Goal: Task Accomplishment & Management: Manage account settings

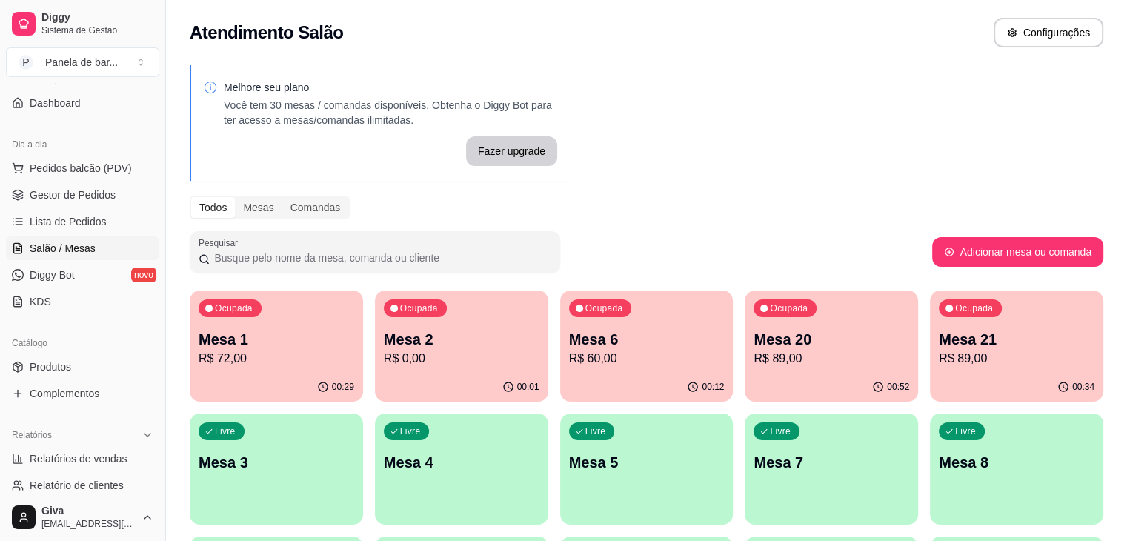
scroll to position [110, 0]
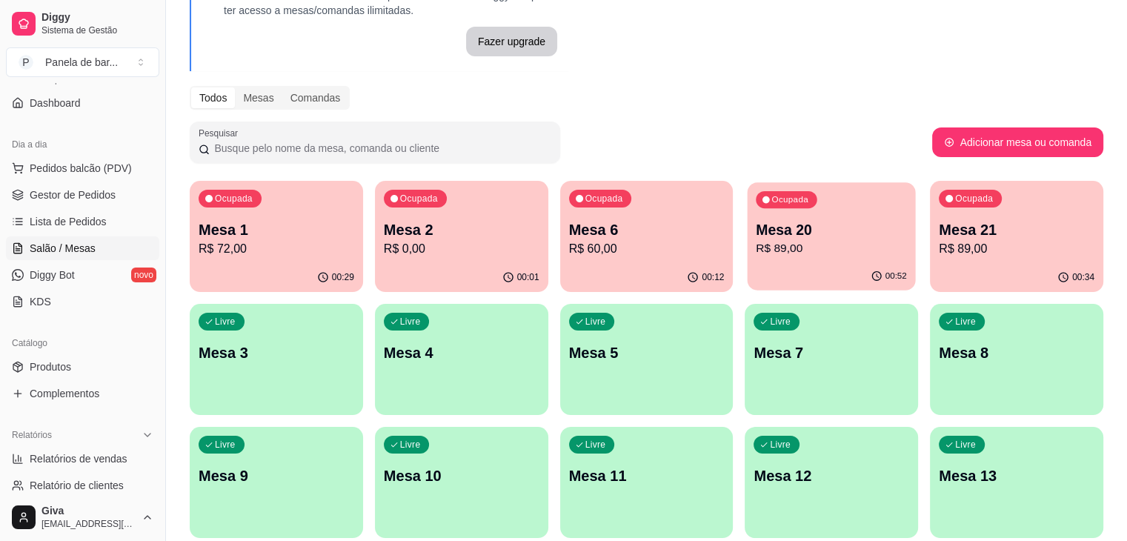
click at [756, 242] on p "R$ 89,00" at bounding box center [831, 248] width 151 height 17
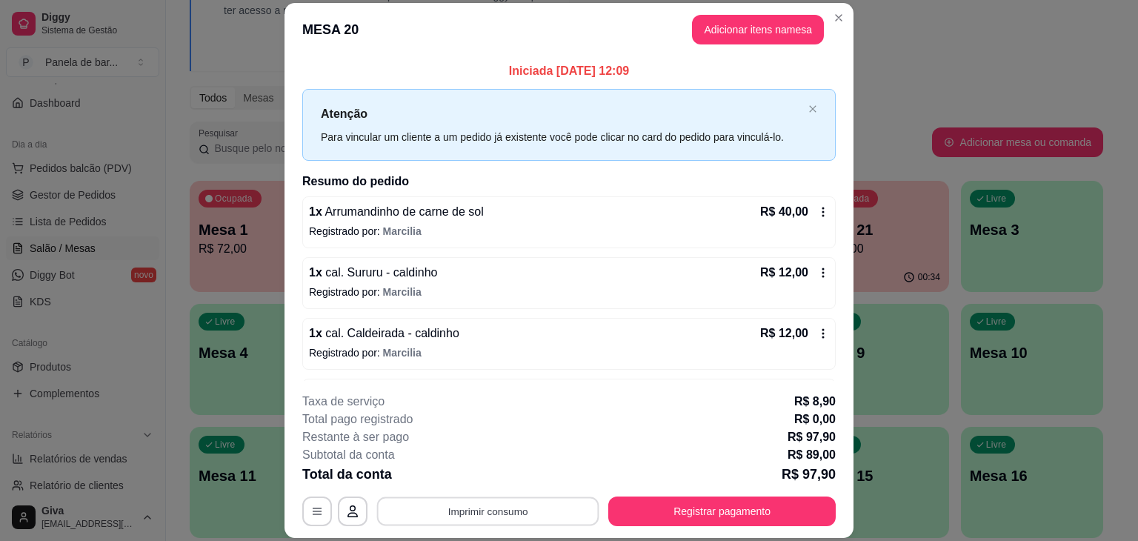
click at [533, 504] on button "Imprimir consumo" at bounding box center [488, 511] width 222 height 29
click at [510, 479] on button "IMPRESSORA" at bounding box center [487, 476] width 104 height 23
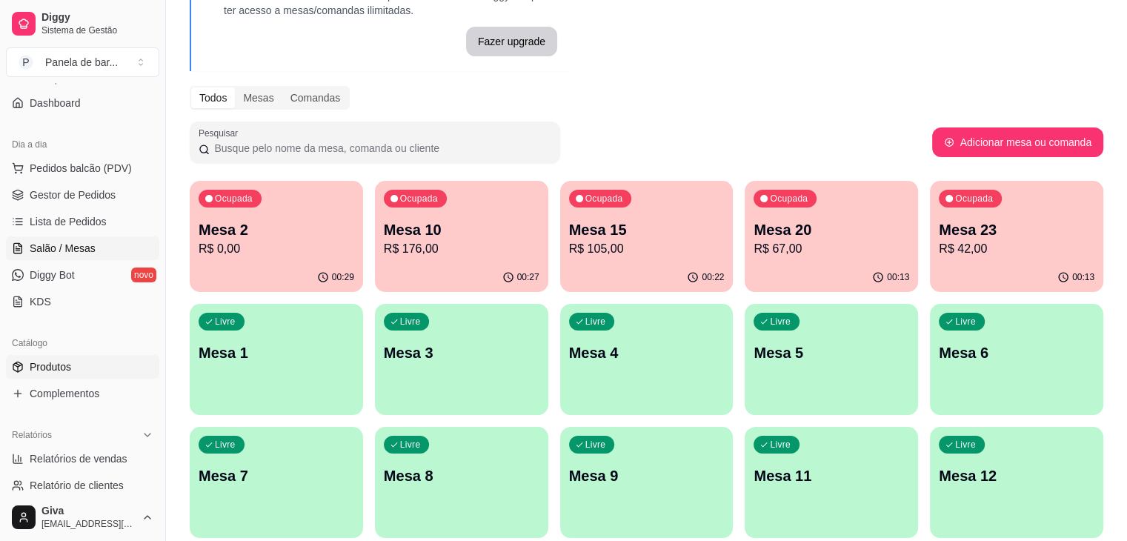
click at [81, 365] on link "Produtos" at bounding box center [82, 367] width 153 height 24
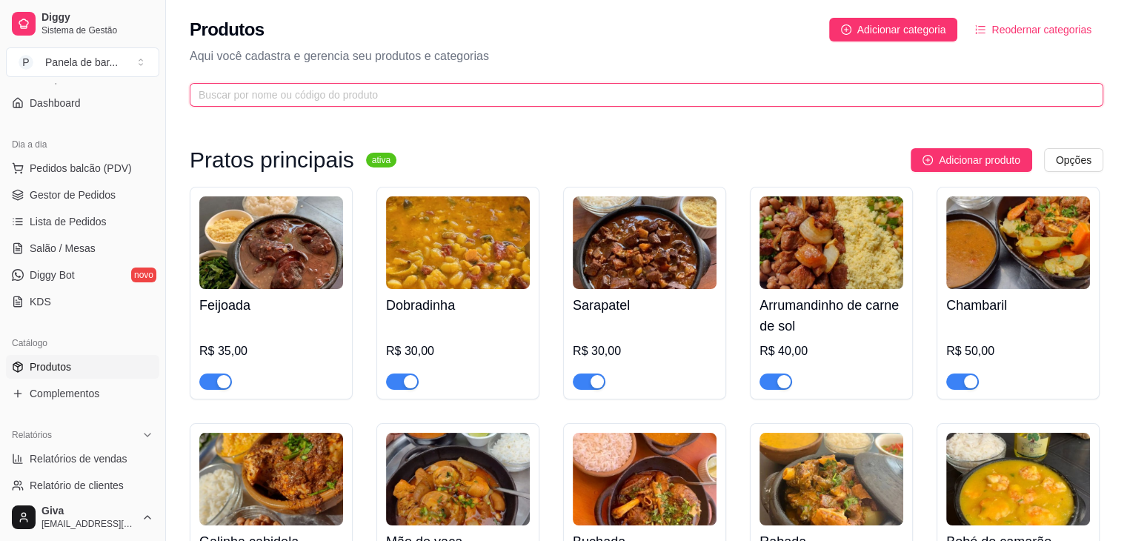
click at [377, 96] on input "text" at bounding box center [641, 95] width 884 height 16
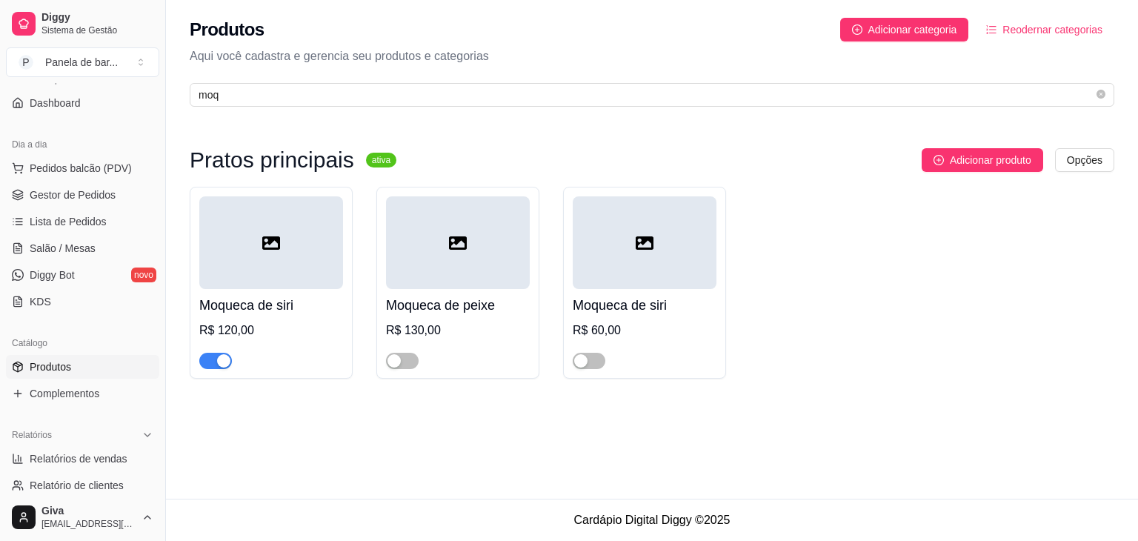
click at [218, 364] on div "button" at bounding box center [223, 360] width 13 height 13
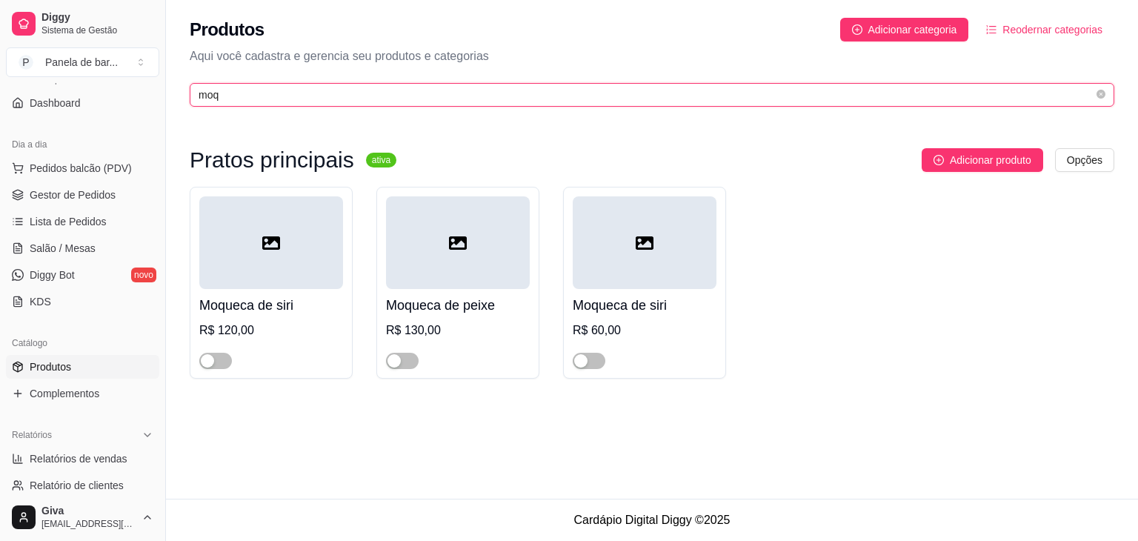
click at [276, 90] on input "moq" at bounding box center [646, 95] width 895 height 16
type input "m"
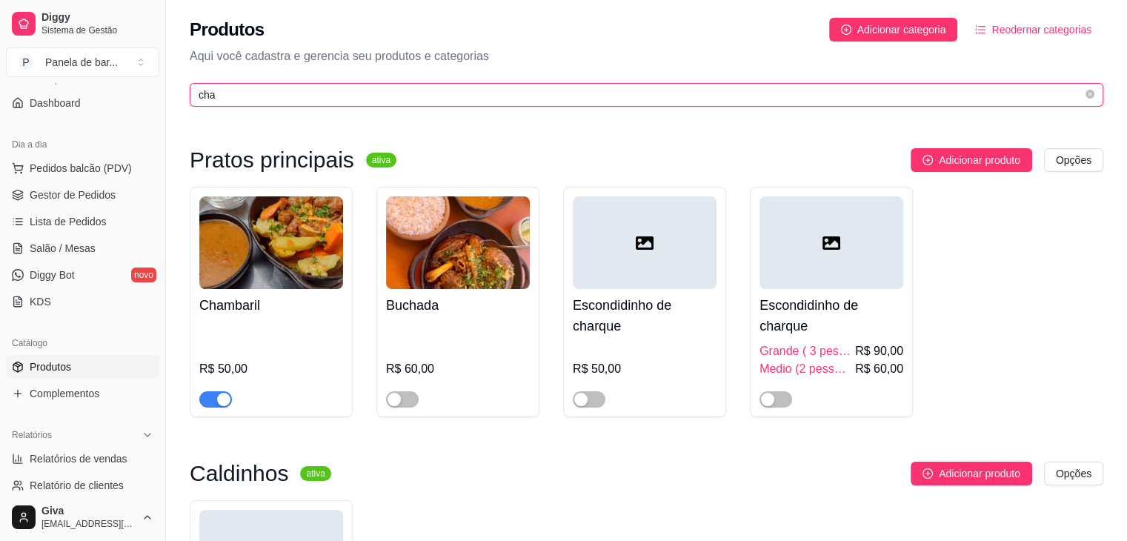
type input "cha"
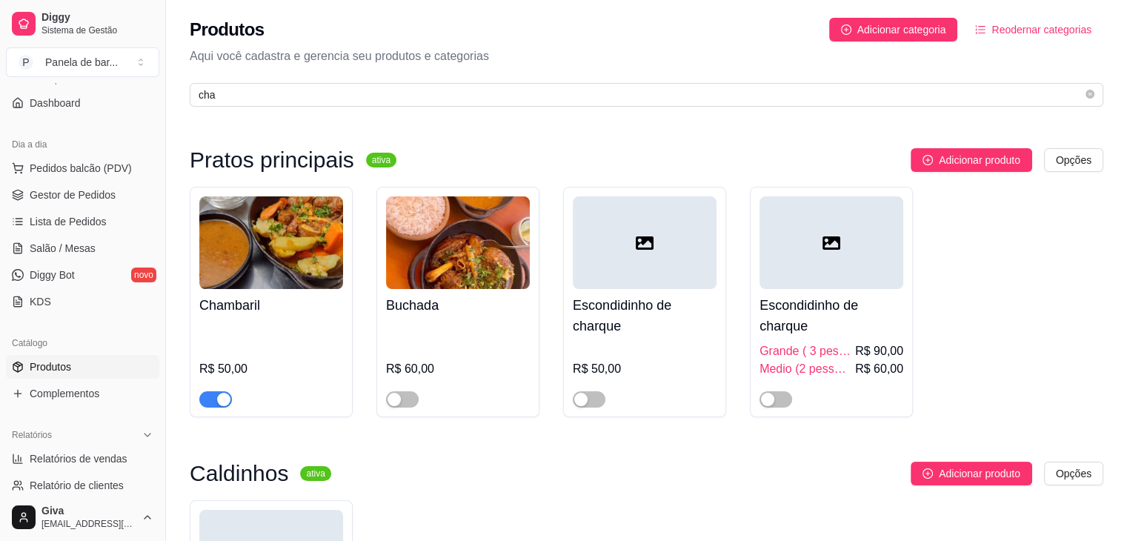
click at [219, 404] on div "button" at bounding box center [223, 399] width 13 height 13
click at [86, 229] on link "Lista de Pedidos" at bounding box center [82, 222] width 153 height 24
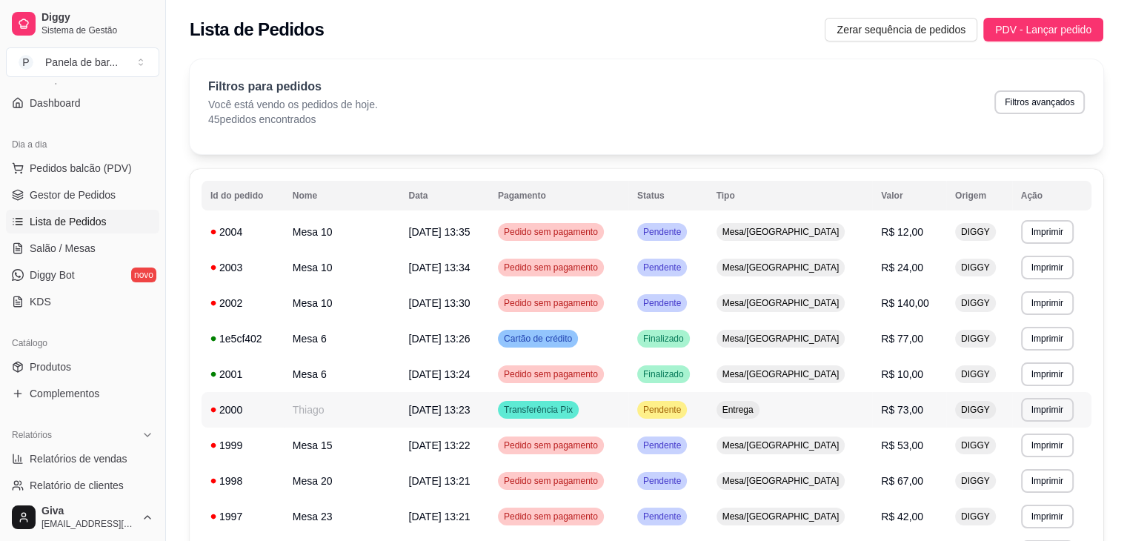
click at [684, 410] on span "Pendente" at bounding box center [662, 410] width 44 height 12
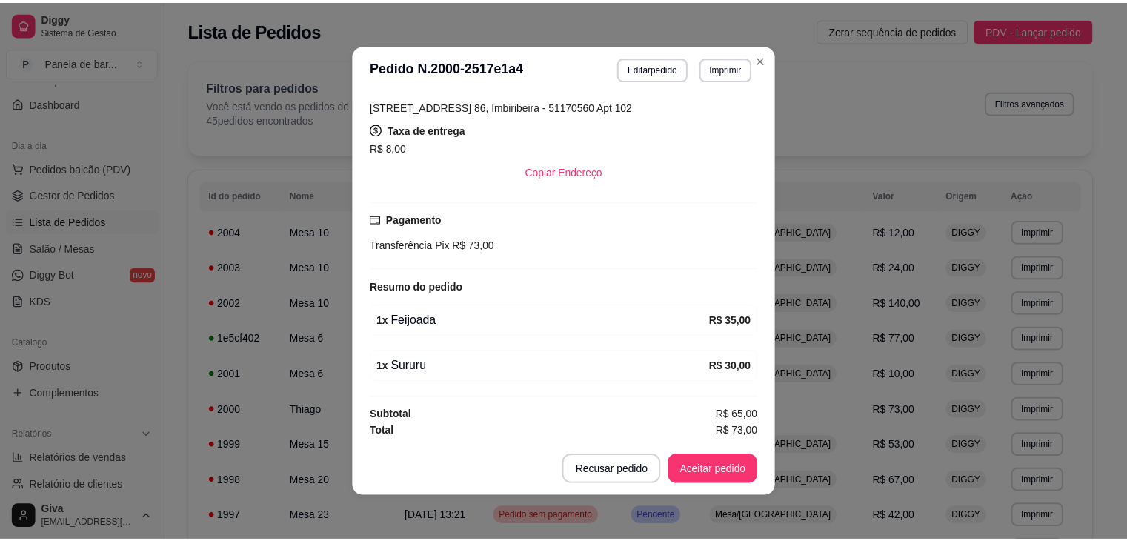
scroll to position [3, 0]
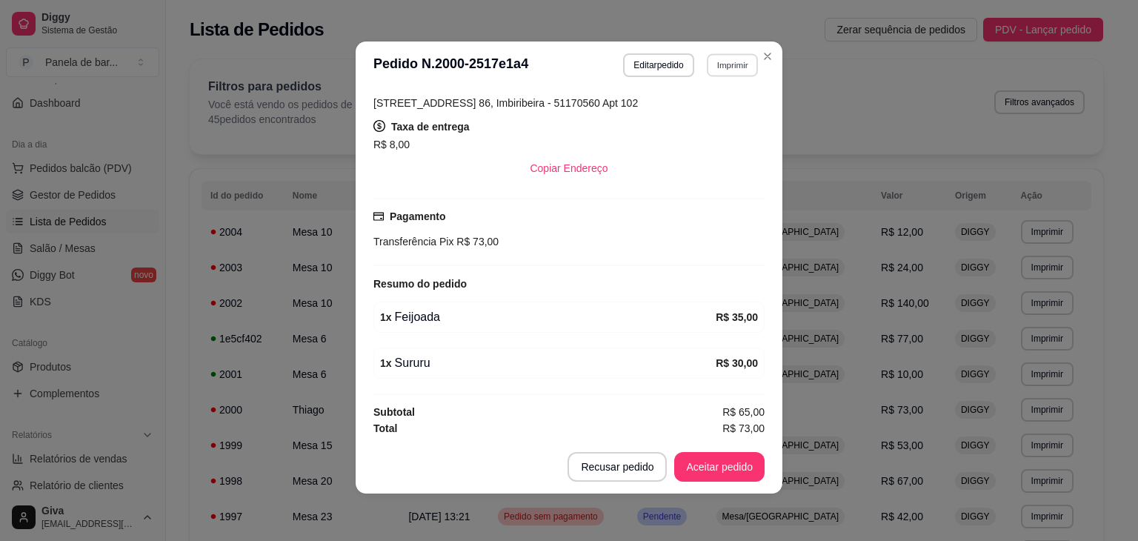
click at [725, 68] on button "Imprimir" at bounding box center [732, 64] width 51 height 23
click at [709, 114] on button "IMPRESSORA" at bounding box center [700, 116] width 104 height 23
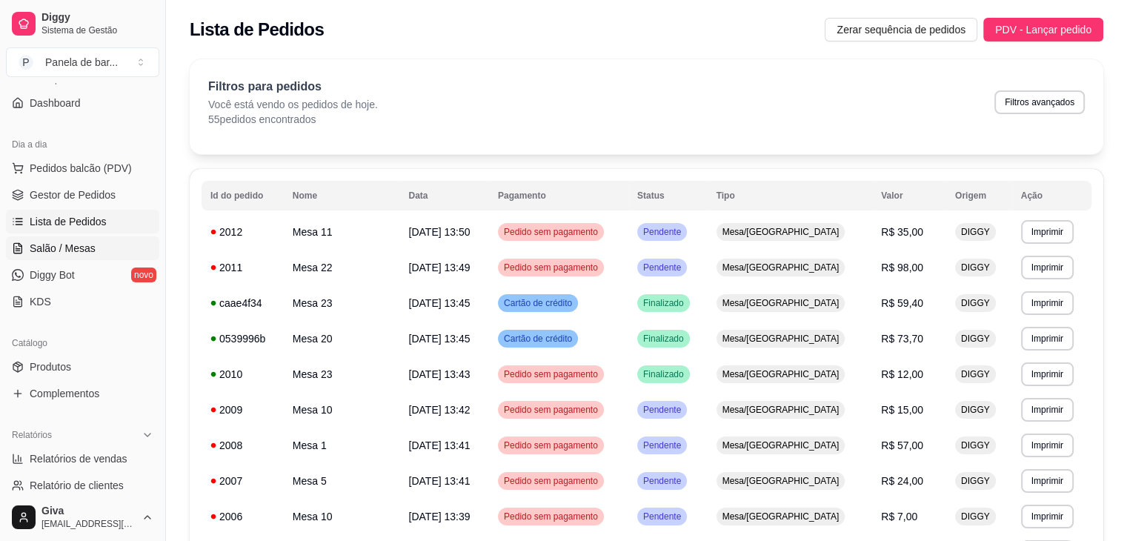
click at [70, 238] on link "Salão / Mesas" at bounding box center [82, 248] width 153 height 24
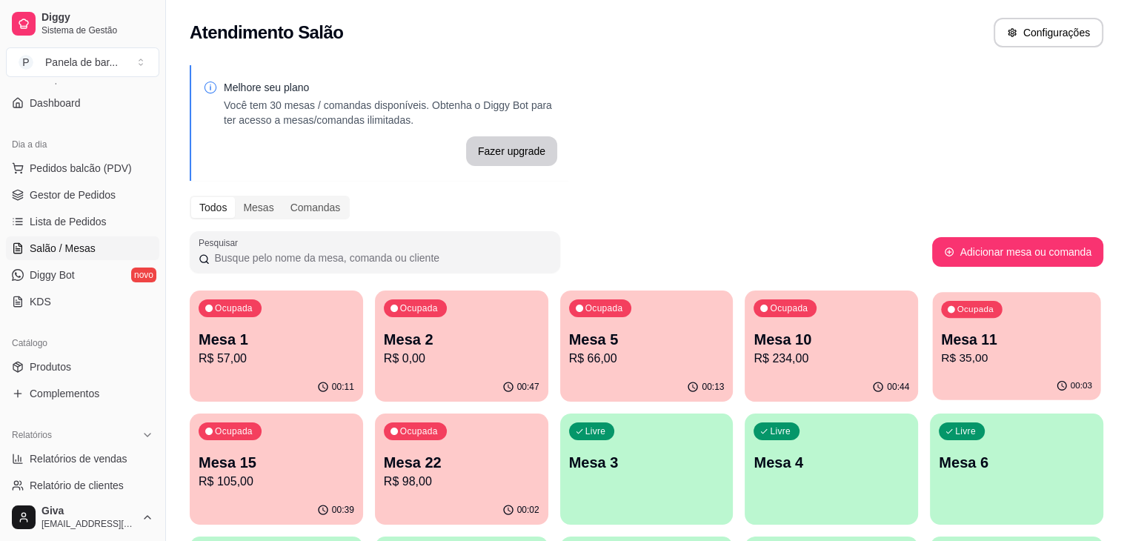
click at [941, 358] on p "R$ 35,00" at bounding box center [1016, 358] width 151 height 17
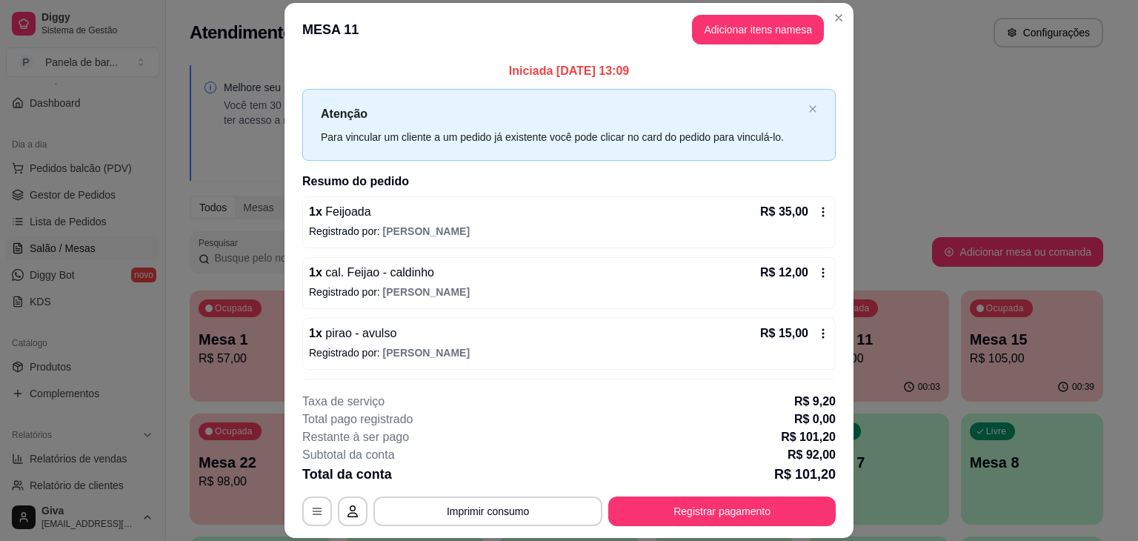
click at [815, 209] on div "1 x Feijoada R$ 35,00 Registrado por: [PERSON_NAME]" at bounding box center [568, 222] width 533 height 52
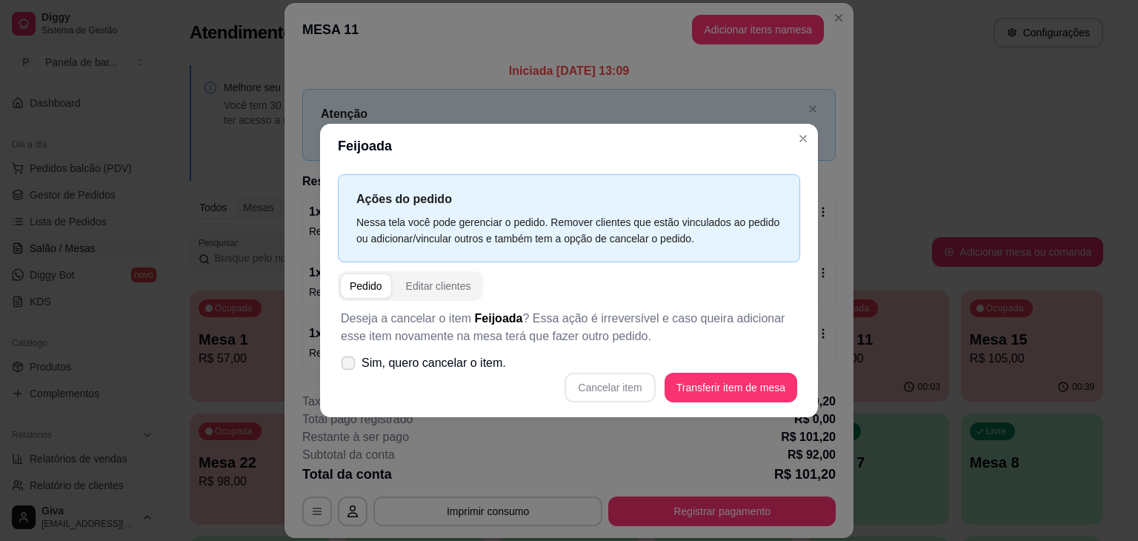
click at [461, 358] on span "Sim, quero cancelar o item." at bounding box center [433, 363] width 144 height 18
click at [350, 366] on input "Sim, quero cancelar o item." at bounding box center [345, 371] width 10 height 10
checkbox input "true"
click at [607, 393] on button "Cancelar item" at bounding box center [609, 388] width 90 height 30
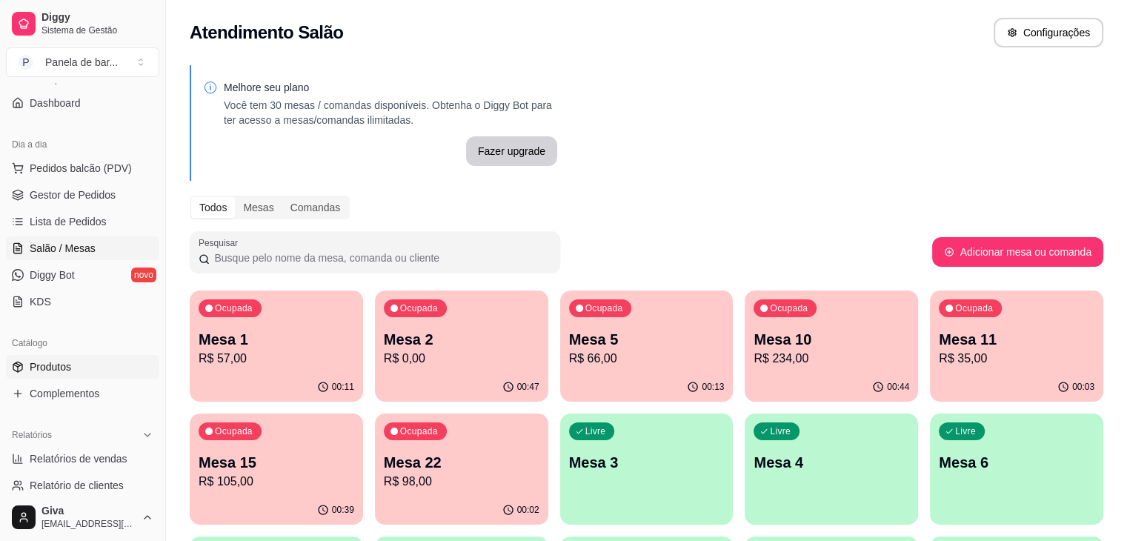
click at [101, 374] on link "Produtos" at bounding box center [82, 367] width 153 height 24
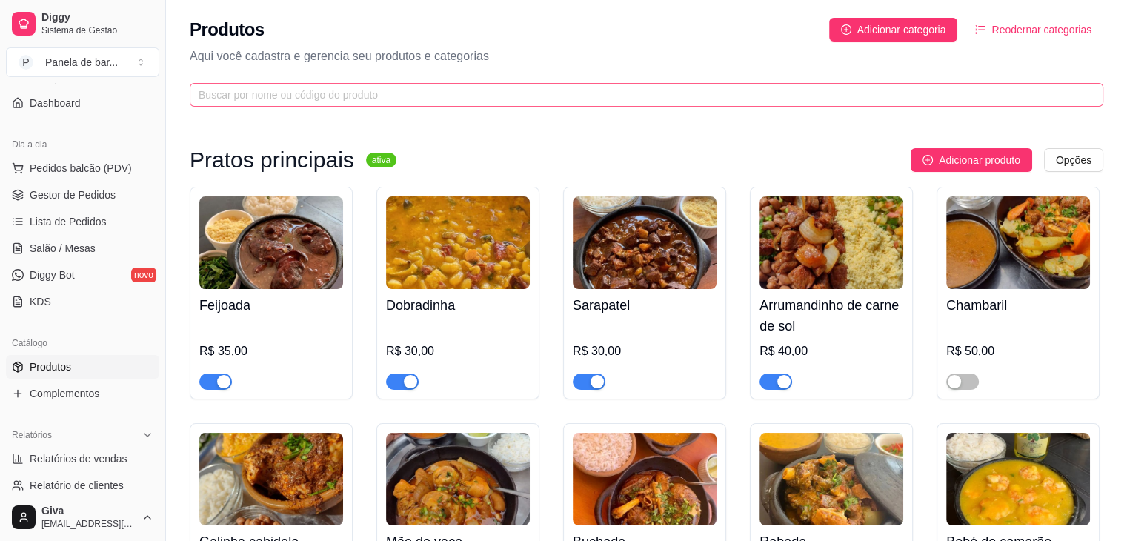
click at [298, 84] on span at bounding box center [646, 95] width 913 height 24
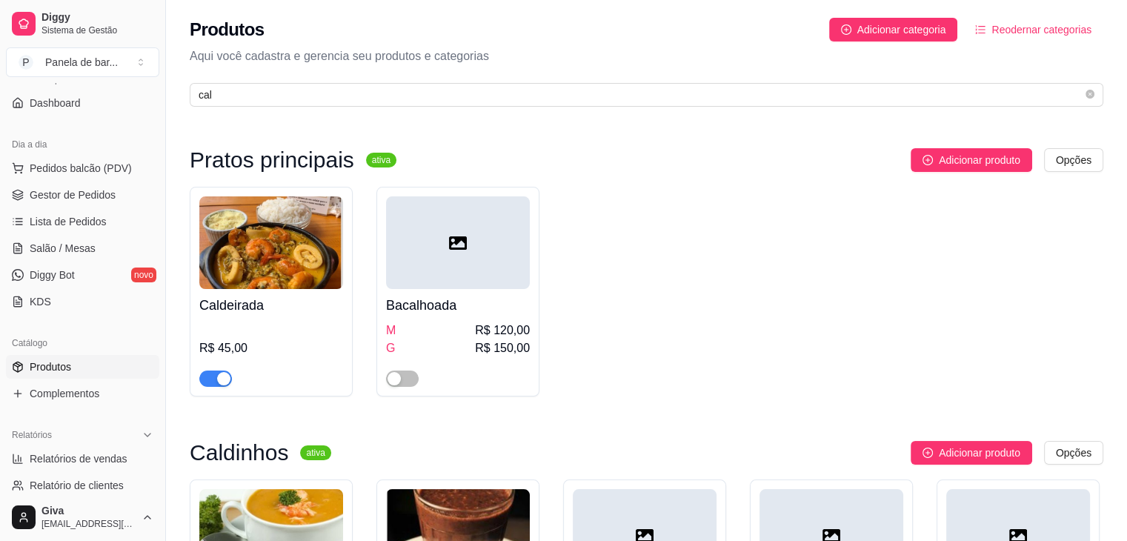
click at [216, 380] on button "button" at bounding box center [215, 378] width 33 height 16
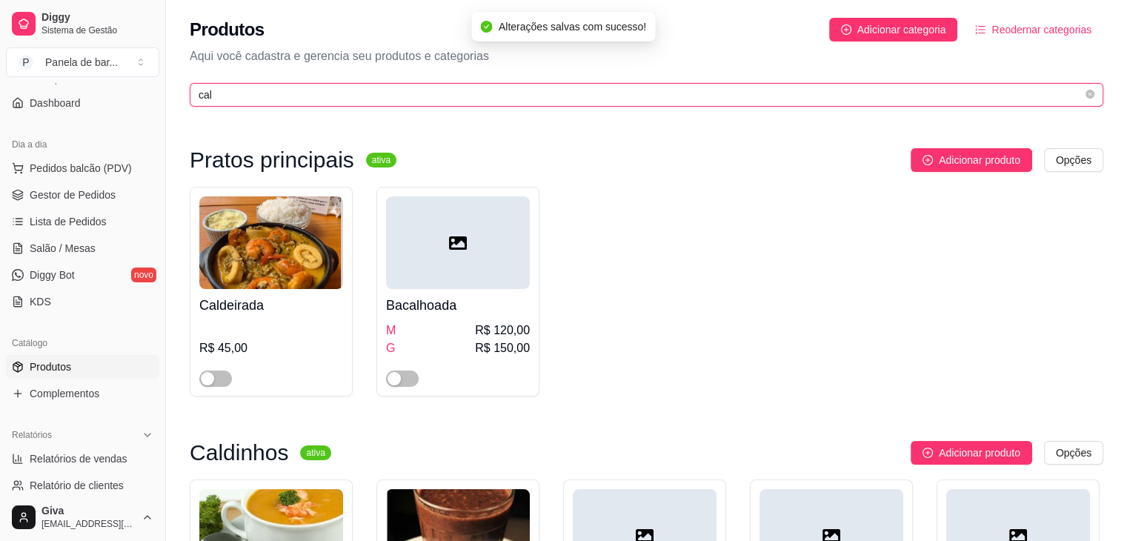
click at [246, 94] on input "cal" at bounding box center [641, 95] width 884 height 16
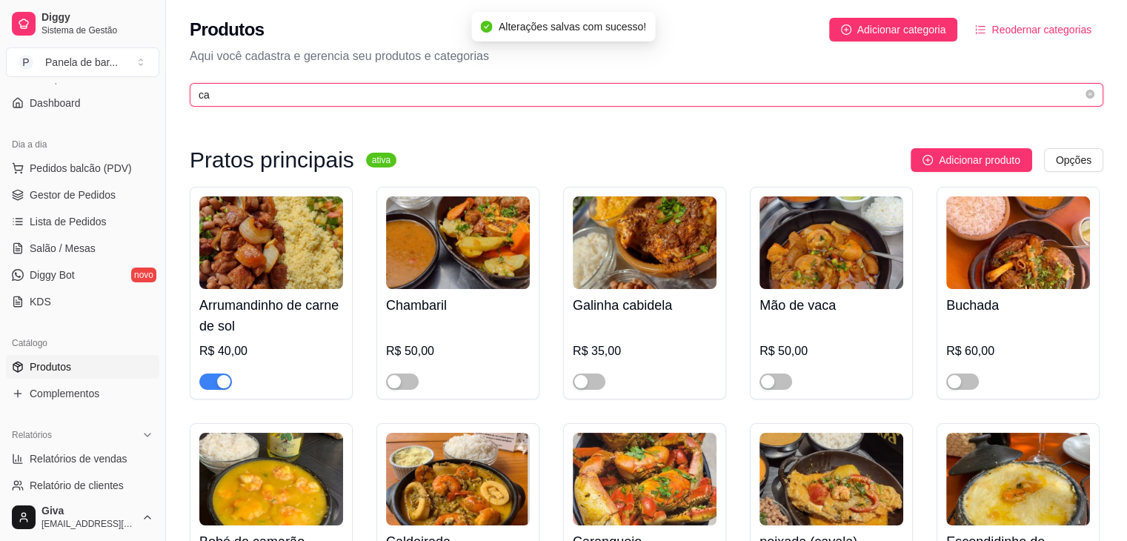
type input "c"
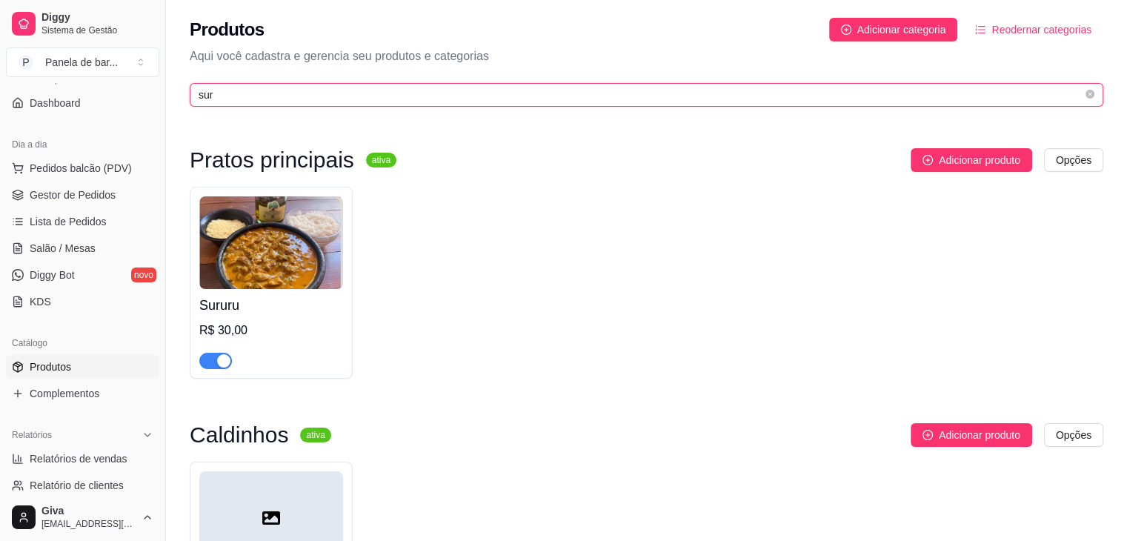
type input "sur"
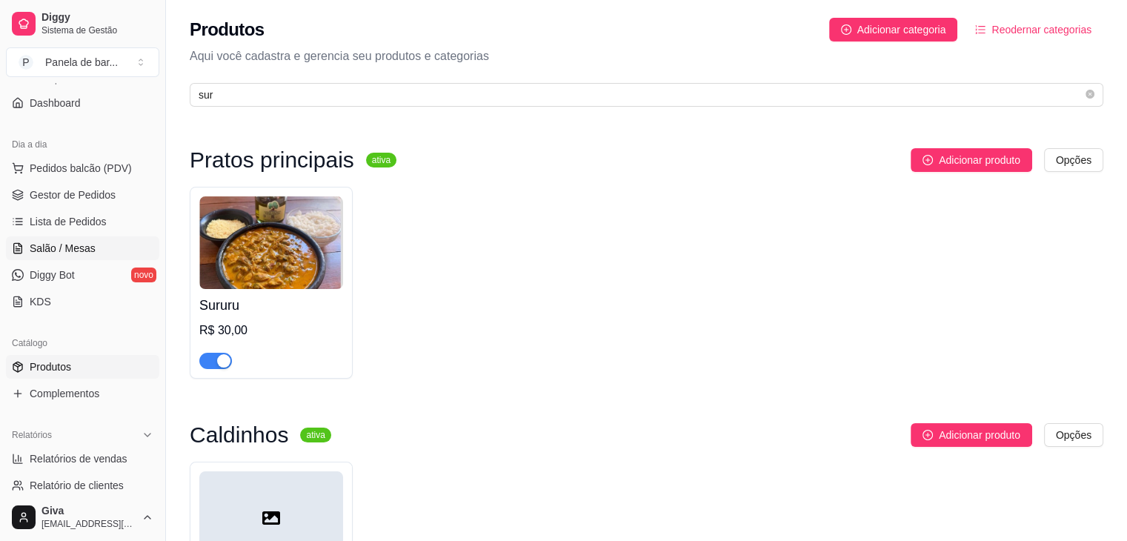
click at [116, 249] on link "Salão / Mesas" at bounding box center [82, 248] width 153 height 24
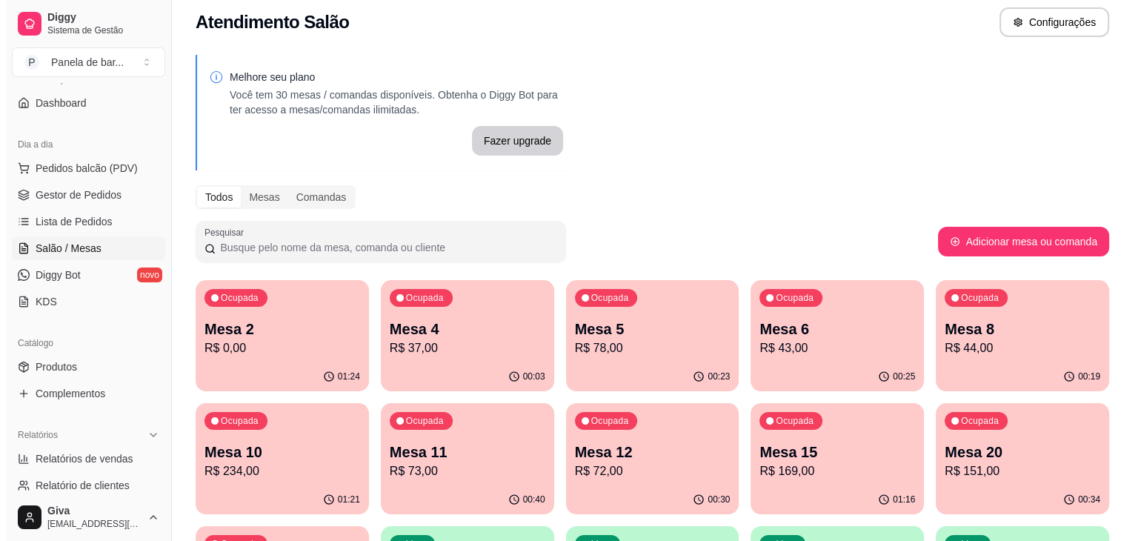
scroll to position [183, 0]
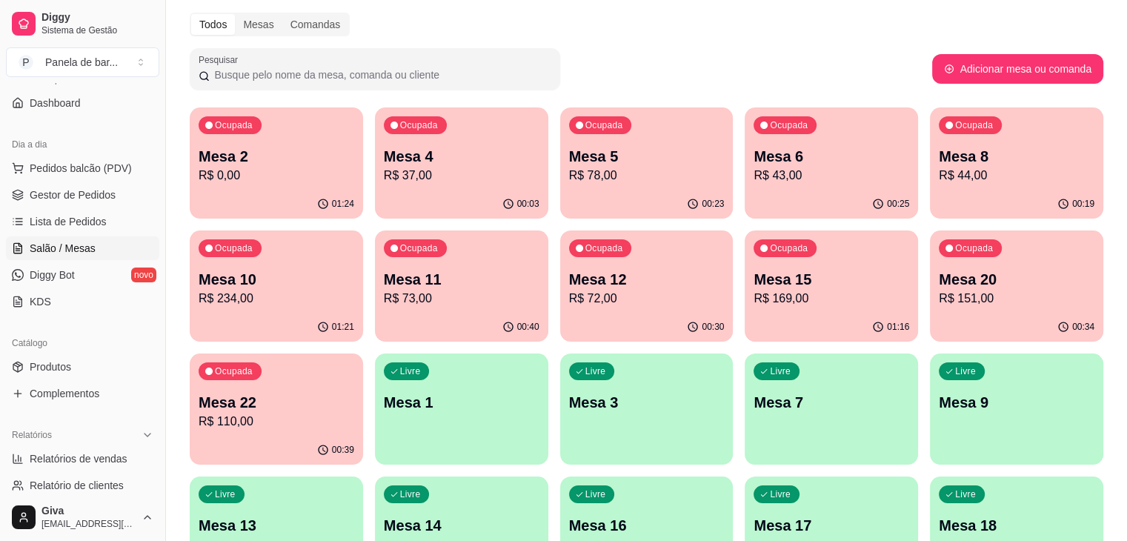
click at [285, 96] on div "Melhore seu plano Você tem 30 mesas / comandas disponíveis. Obtenha o Diggy Bot…" at bounding box center [646, 300] width 961 height 855
click at [281, 129] on div "Ocupada Mesa 2 R$ 0,00" at bounding box center [277, 149] width 168 height 80
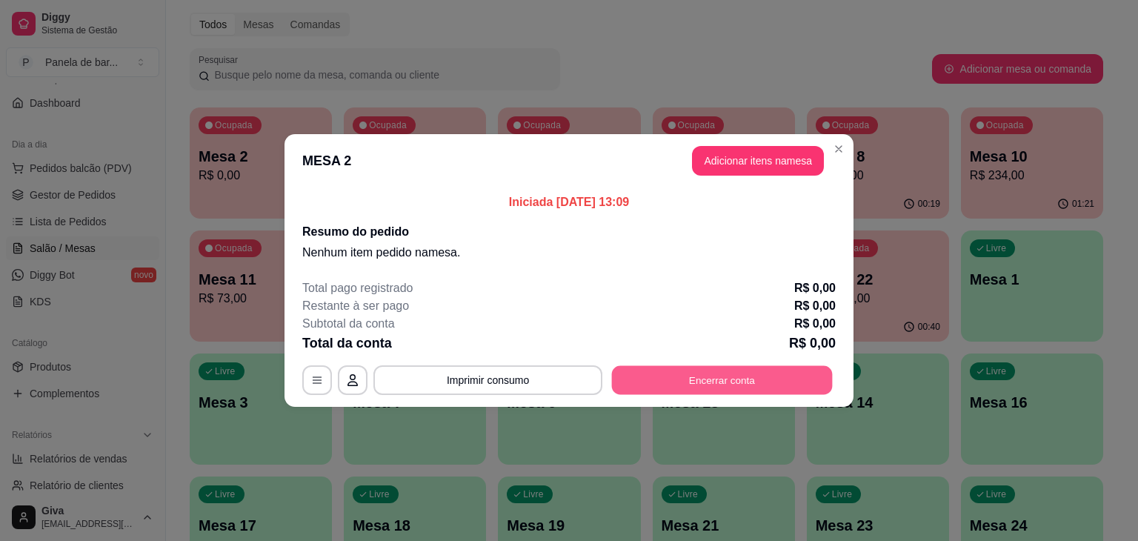
click at [683, 369] on button "Encerrar conta" at bounding box center [722, 380] width 221 height 29
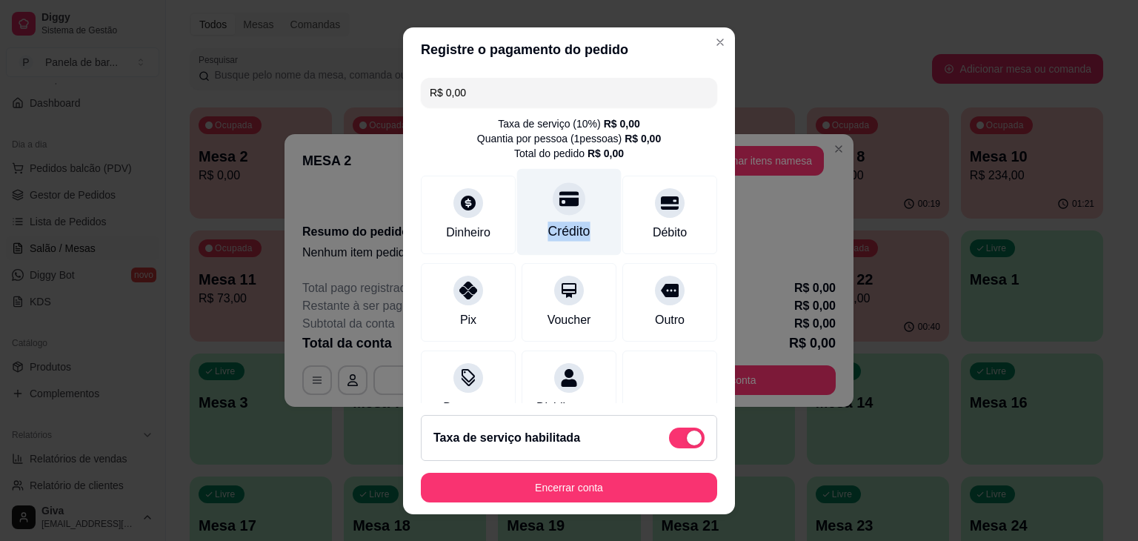
drag, startPoint x: 596, startPoint y: 212, endPoint x: 543, endPoint y: 208, distance: 52.7
click at [543, 208] on div "Crédito" at bounding box center [569, 211] width 104 height 87
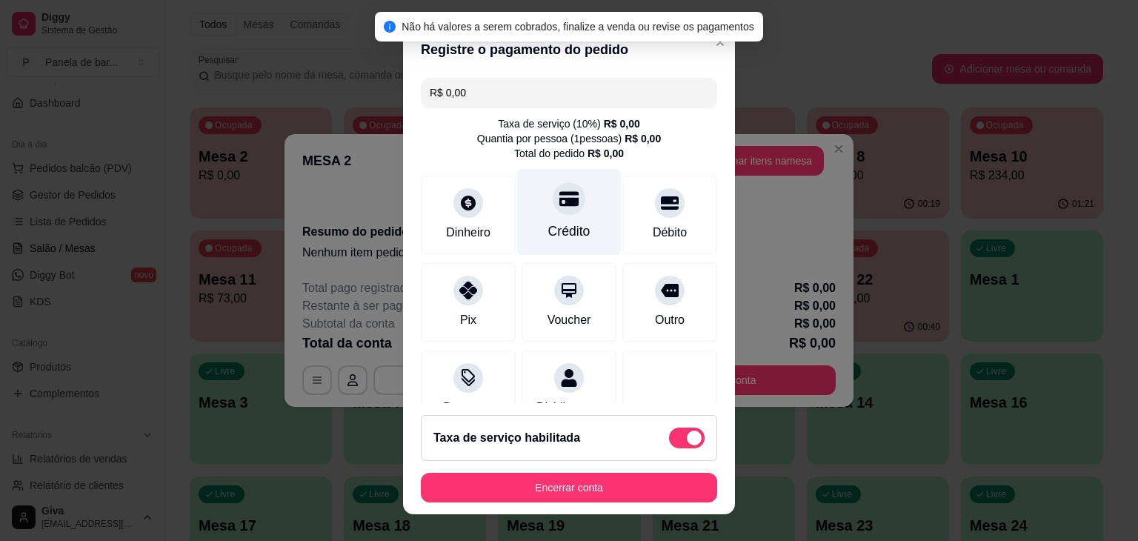
click at [553, 208] on div at bounding box center [569, 198] width 33 height 33
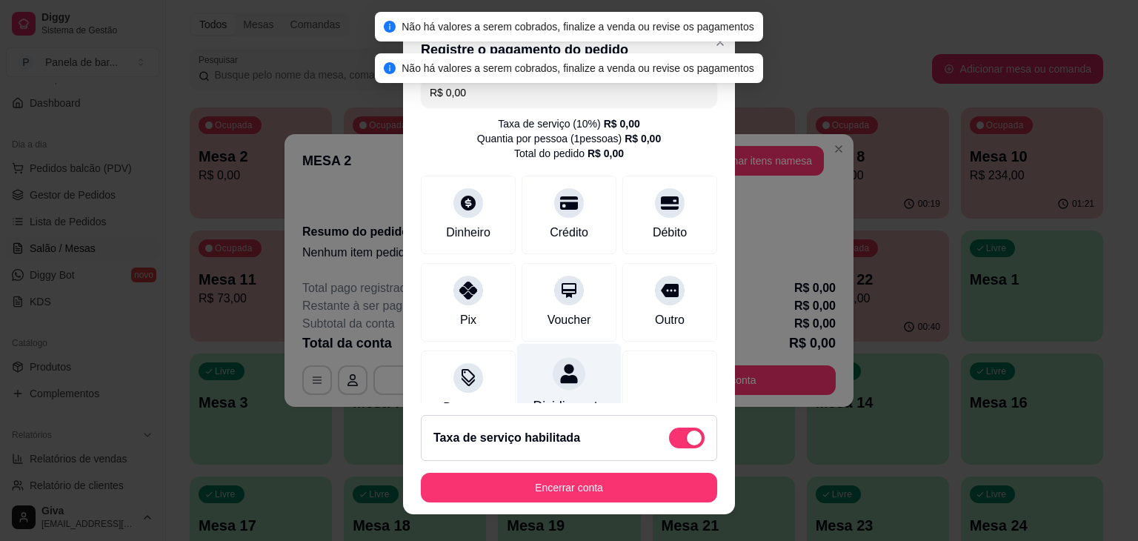
click at [536, 401] on div "Dividir conta" at bounding box center [569, 405] width 72 height 19
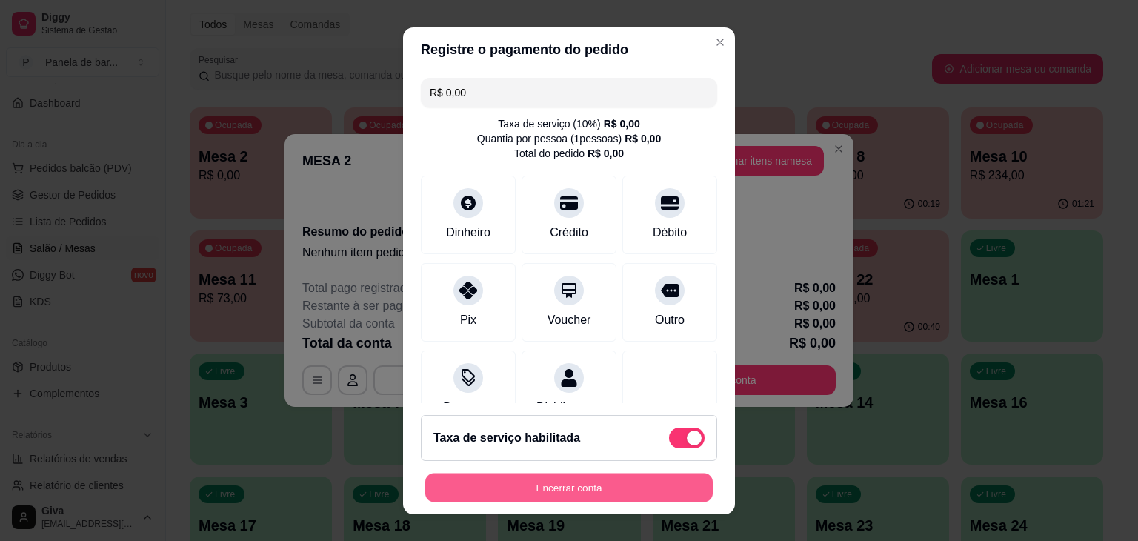
click at [557, 498] on button "Encerrar conta" at bounding box center [568, 487] width 287 height 29
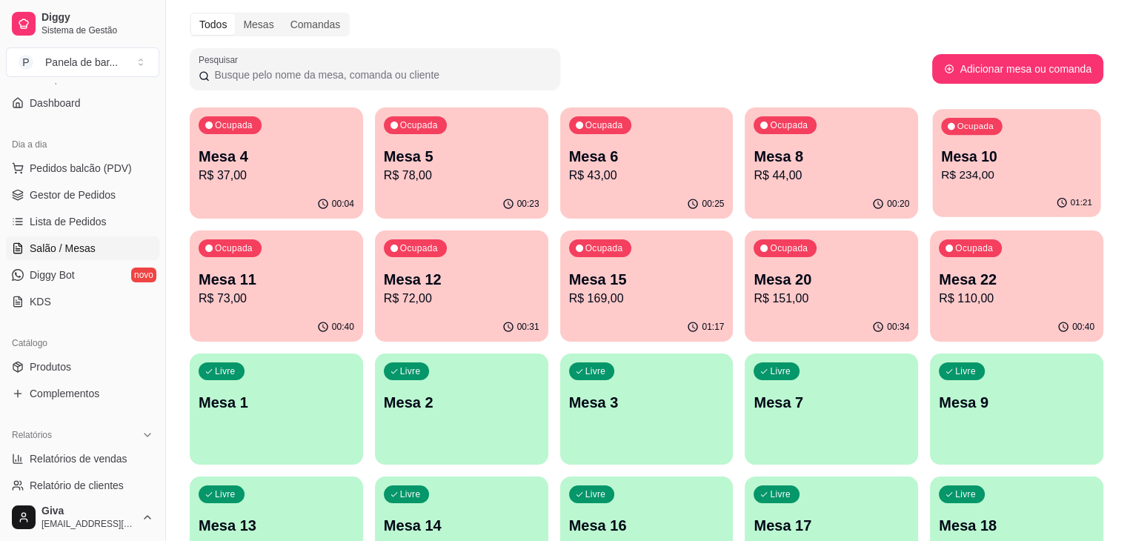
click at [933, 205] on div "01:21" at bounding box center [1017, 203] width 168 height 28
click at [941, 270] on p "Mesa 22" at bounding box center [1016, 280] width 151 height 20
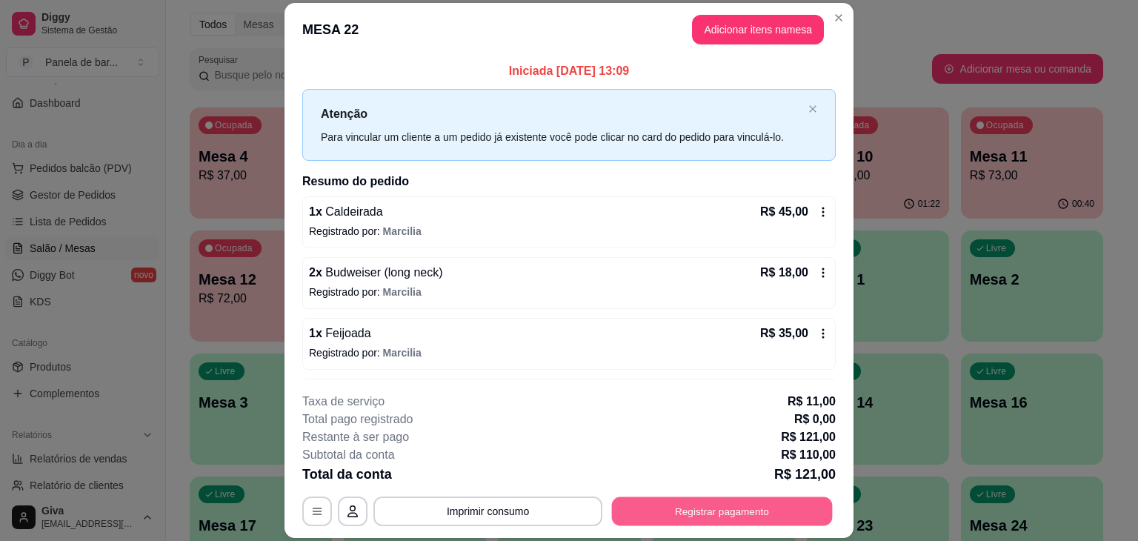
click at [654, 510] on button "Registrar pagamento" at bounding box center [722, 511] width 221 height 29
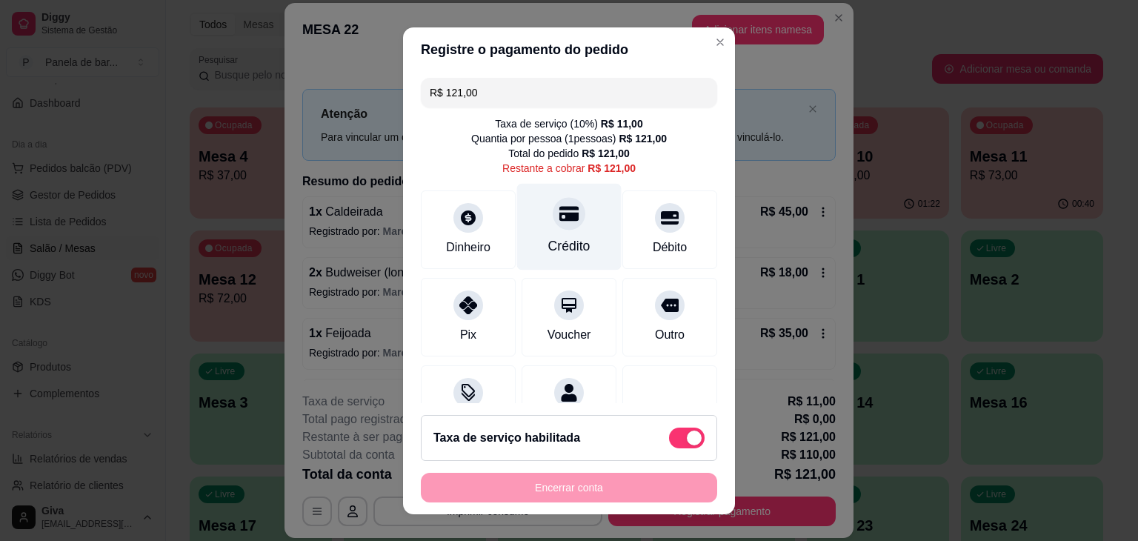
click at [553, 225] on div at bounding box center [569, 213] width 33 height 33
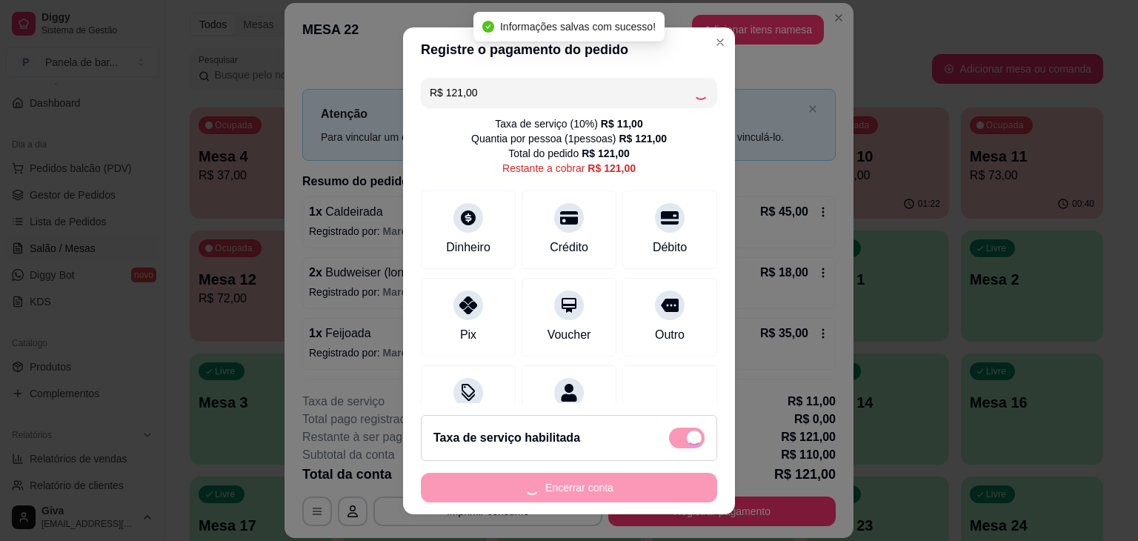
type input "R$ 0,00"
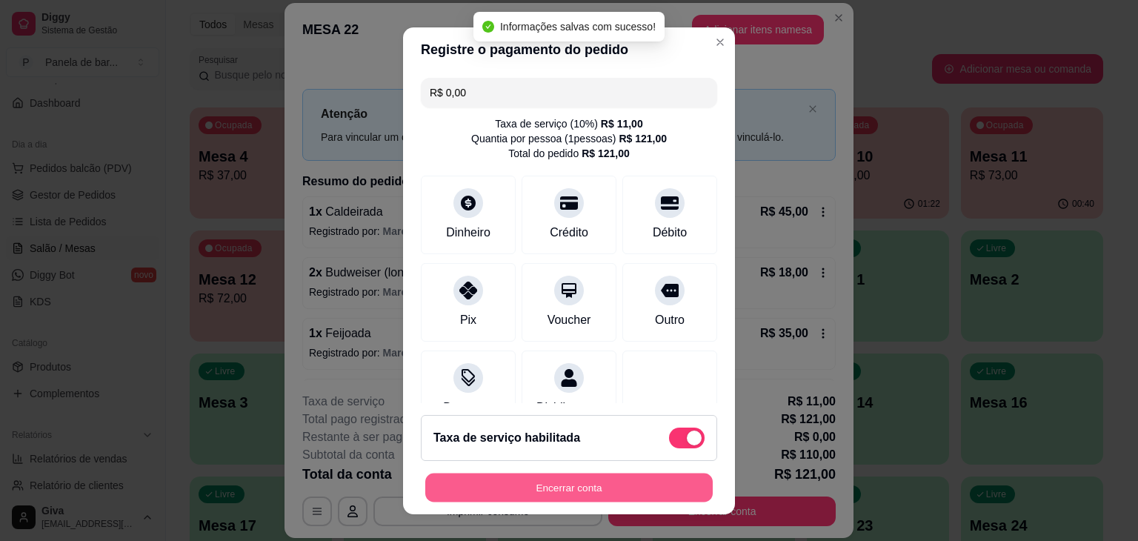
click at [587, 484] on button "Encerrar conta" at bounding box center [568, 487] width 287 height 29
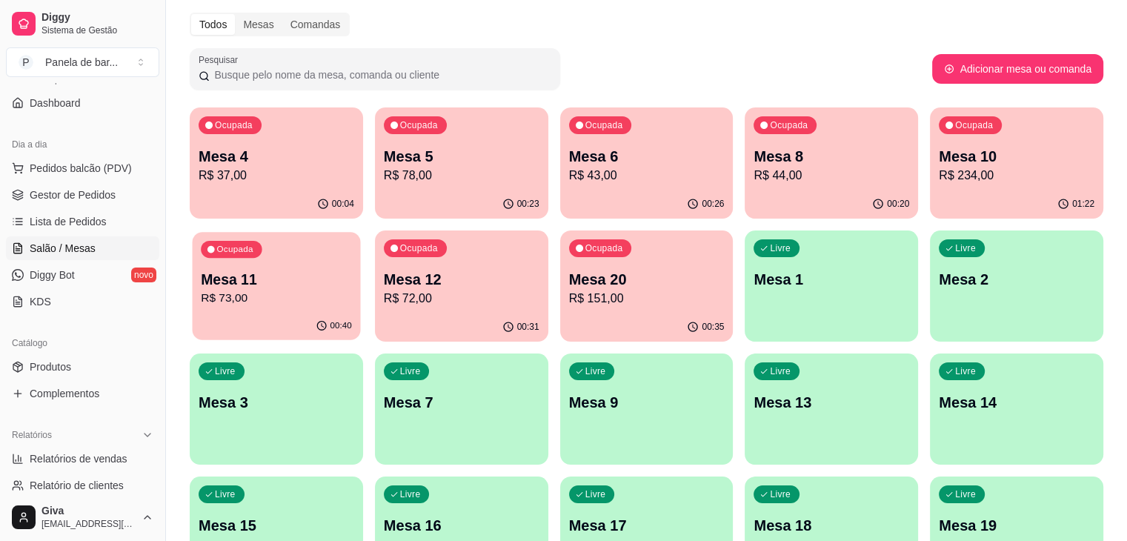
click at [261, 241] on div "Ocupada" at bounding box center [231, 249] width 61 height 17
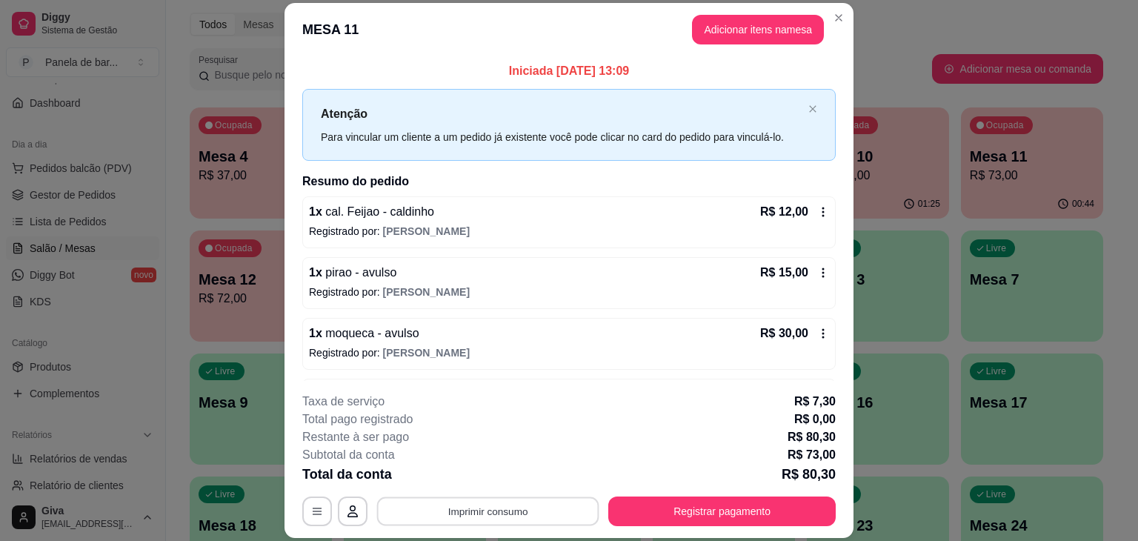
click at [545, 501] on button "Imprimir consumo" at bounding box center [488, 511] width 222 height 29
click at [510, 475] on button "IMPRESSORA" at bounding box center [486, 477] width 107 height 24
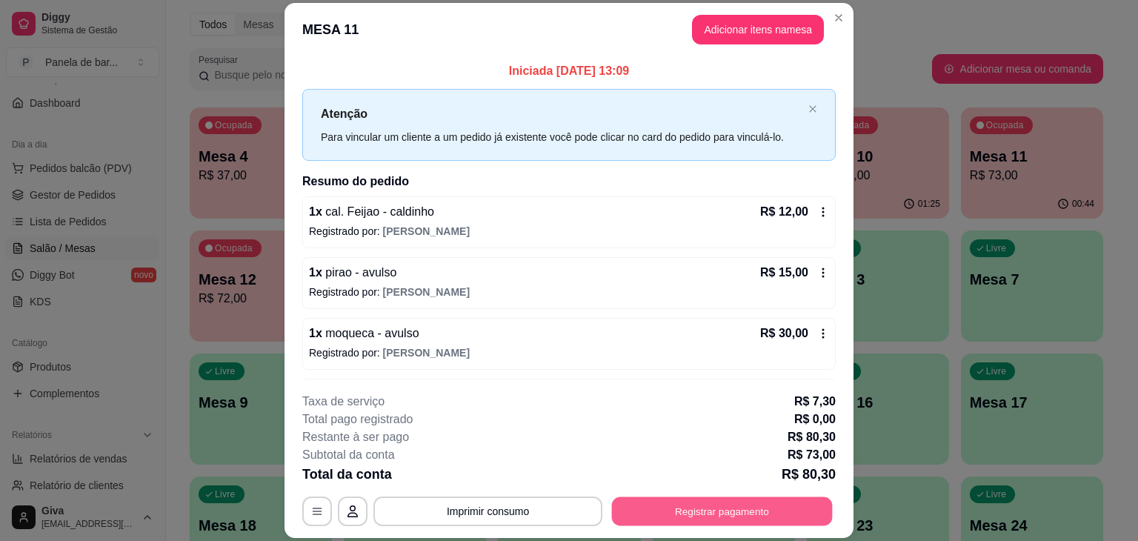
click at [628, 509] on button "Registrar pagamento" at bounding box center [722, 511] width 221 height 29
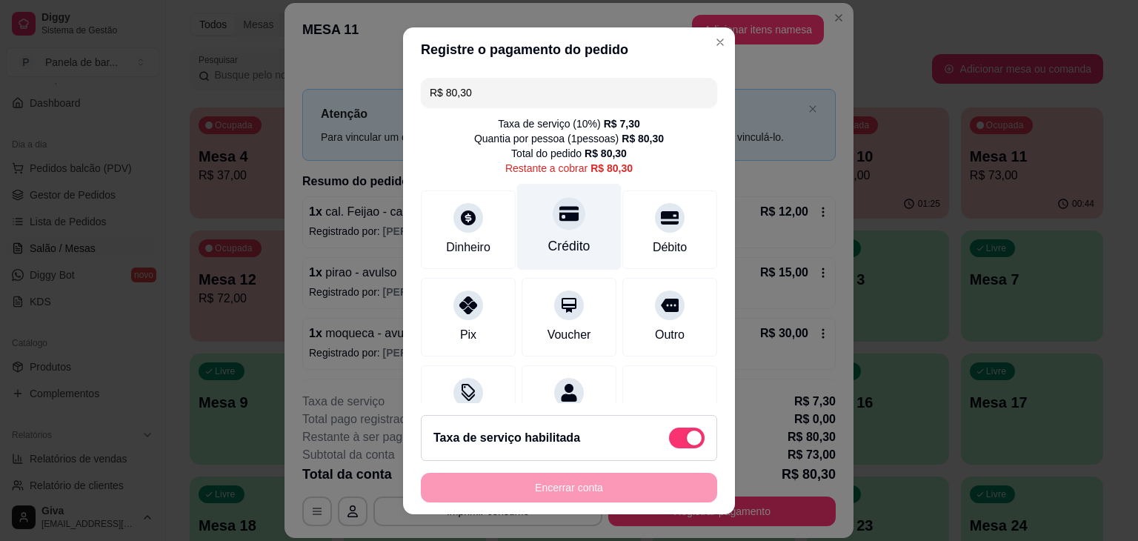
click at [554, 230] on div "Crédito" at bounding box center [569, 226] width 104 height 87
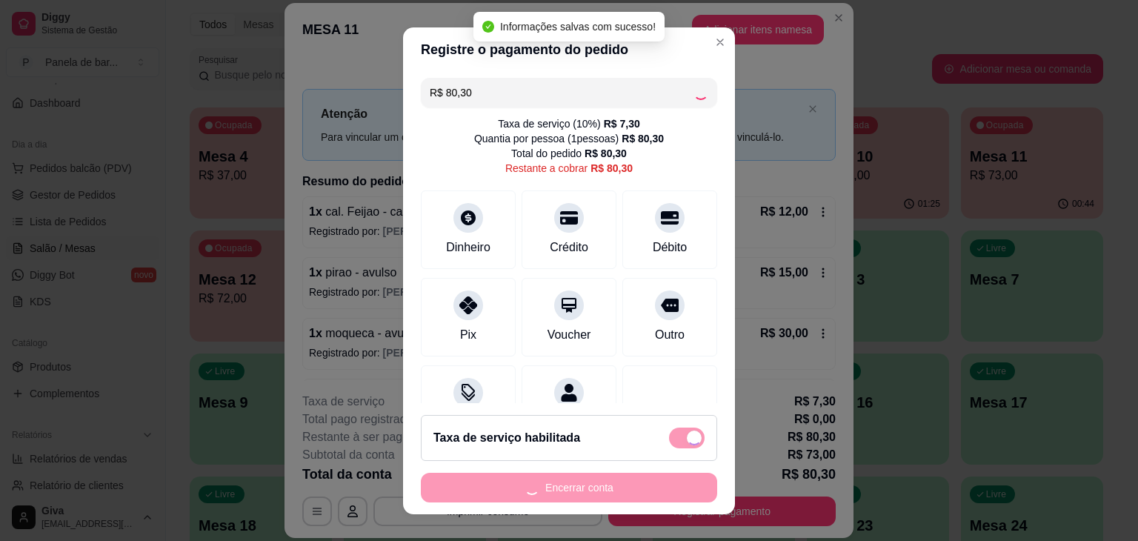
type input "R$ 0,00"
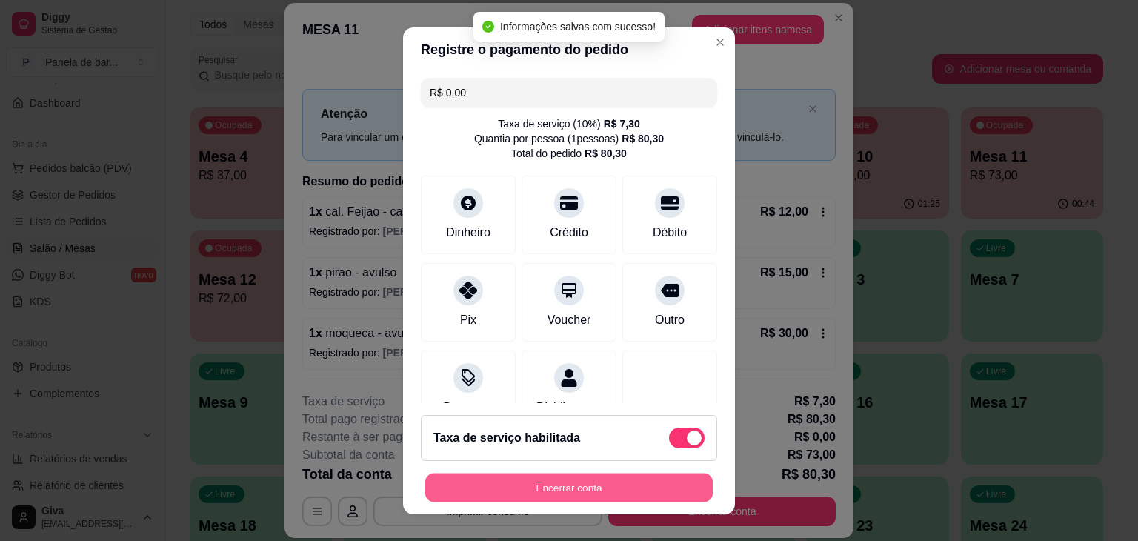
click at [519, 490] on button "Encerrar conta" at bounding box center [568, 487] width 287 height 29
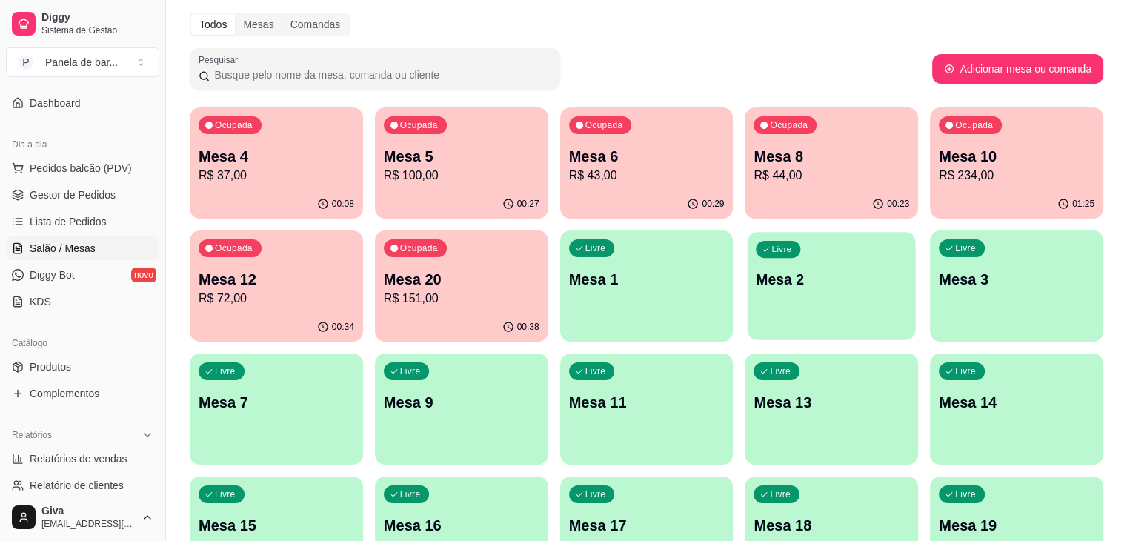
click at [756, 270] on p "Mesa 2" at bounding box center [831, 280] width 151 height 20
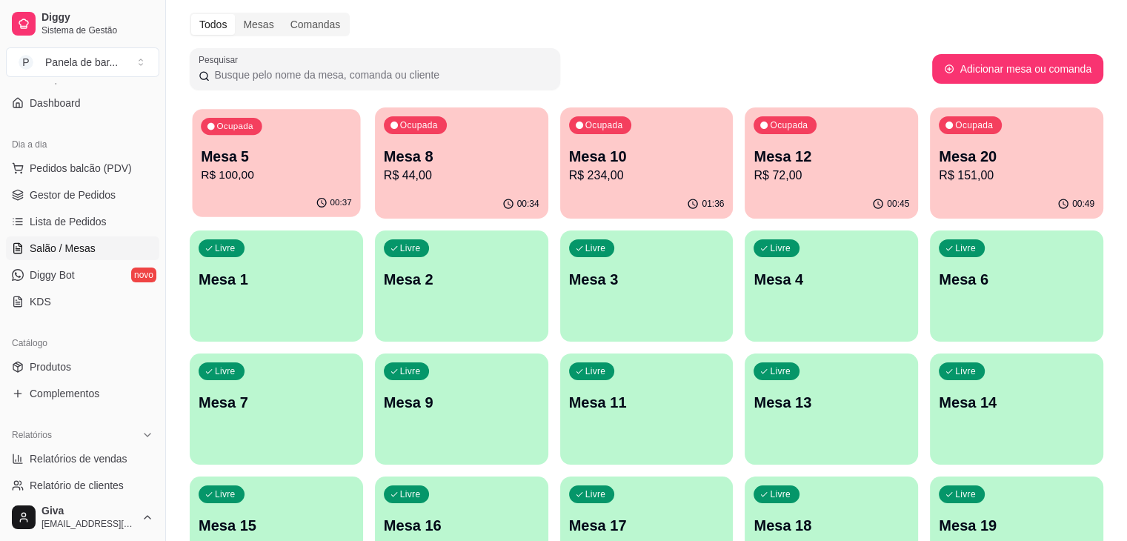
click at [281, 164] on p "Mesa 5" at bounding box center [276, 157] width 151 height 20
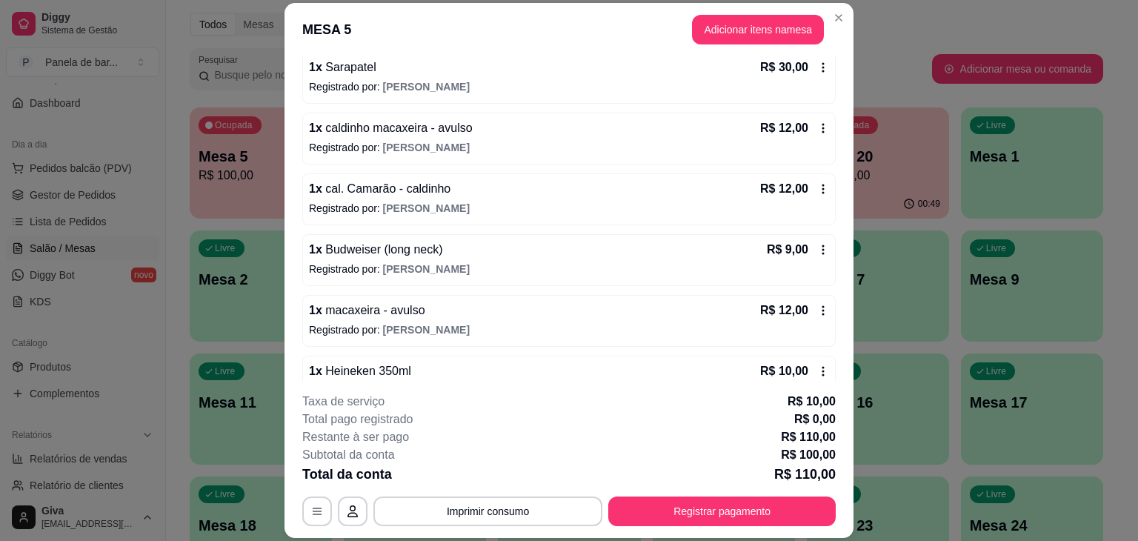
scroll to position [296, 0]
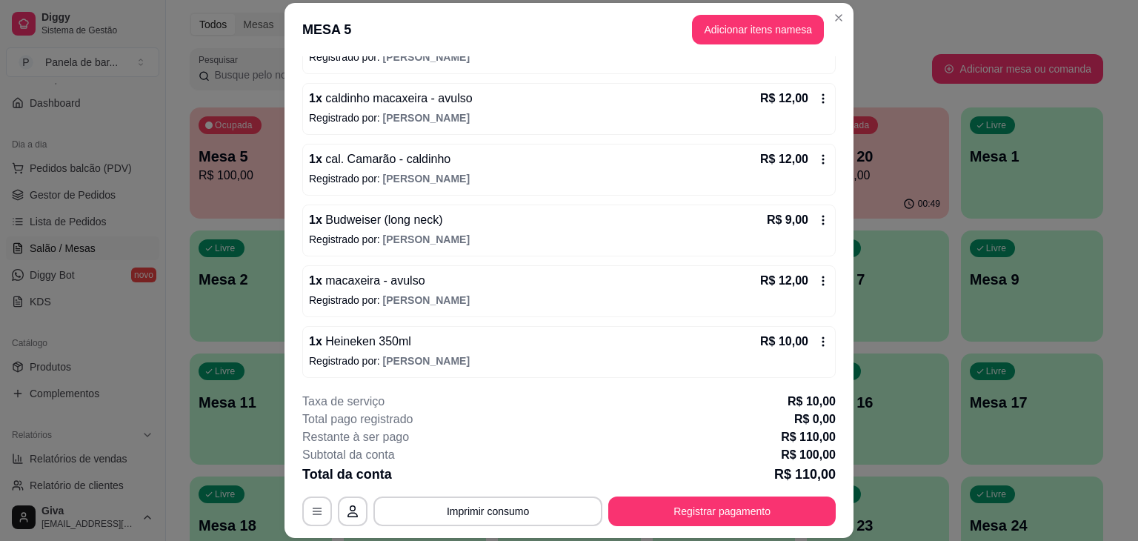
click at [817, 159] on icon at bounding box center [823, 159] width 12 height 12
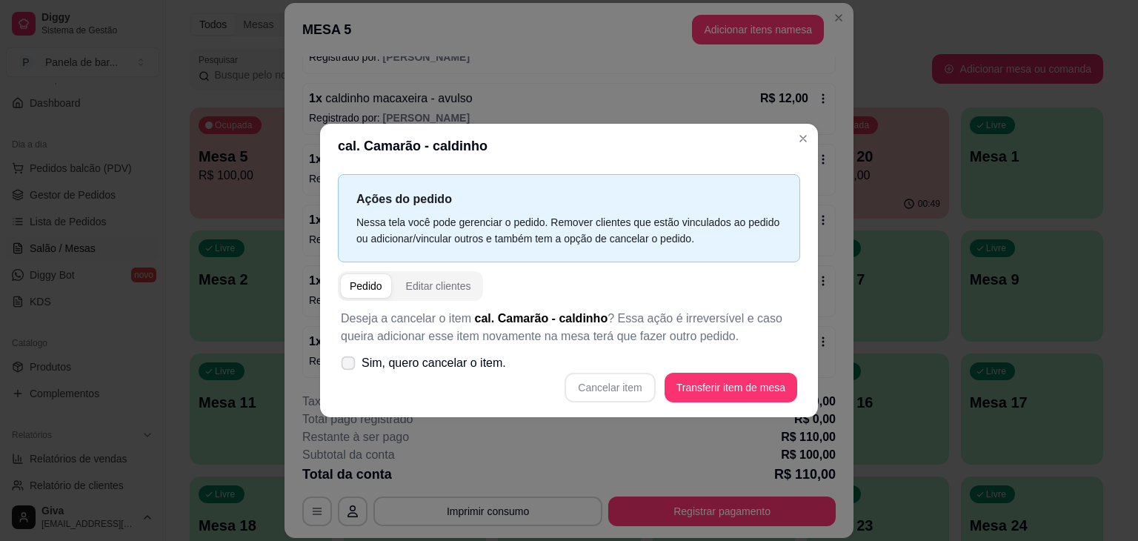
click at [476, 362] on span "Sim, quero cancelar o item." at bounding box center [433, 363] width 144 height 18
click at [350, 366] on input "Sim, quero cancelar o item." at bounding box center [345, 371] width 10 height 10
checkbox input "true"
click at [630, 390] on button "Cancelar item" at bounding box center [610, 387] width 88 height 29
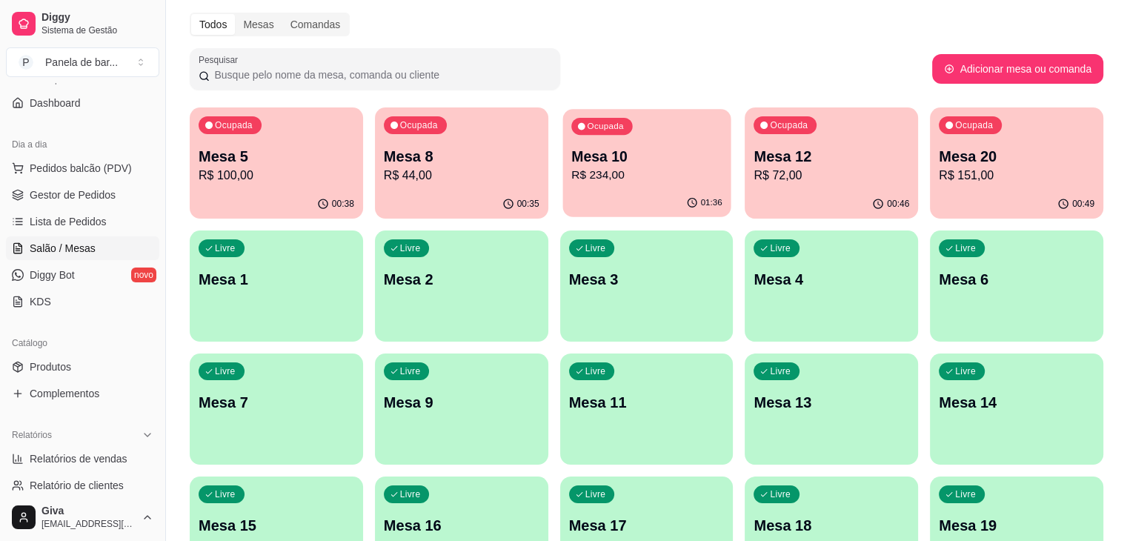
click at [590, 189] on button "Ocupada Mesa 10 R$ 234,00 01:36" at bounding box center [646, 163] width 168 height 108
click at [573, 161] on p "Mesa 10" at bounding box center [646, 157] width 151 height 20
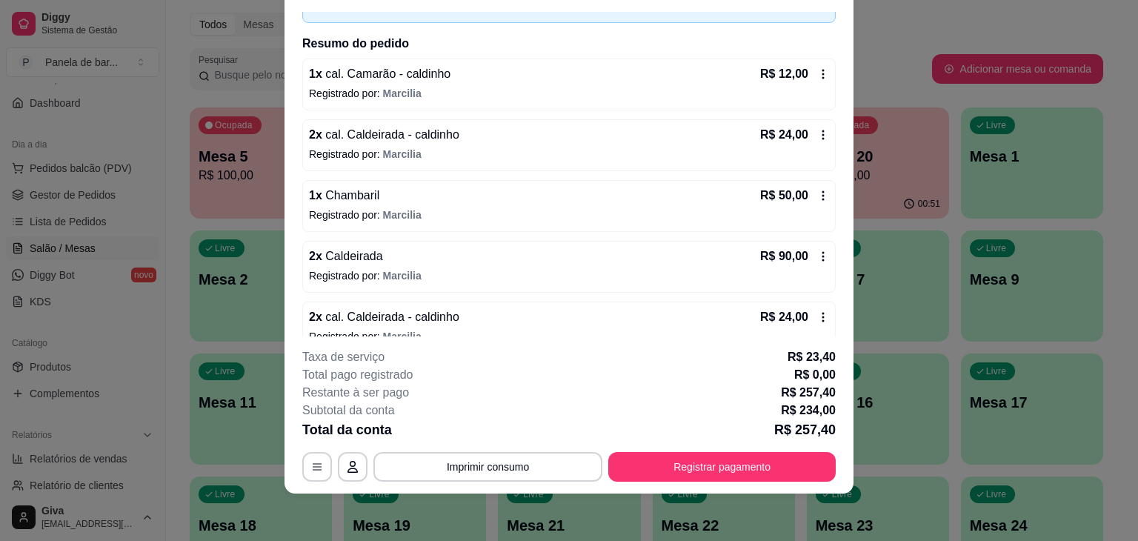
scroll to position [0, 0]
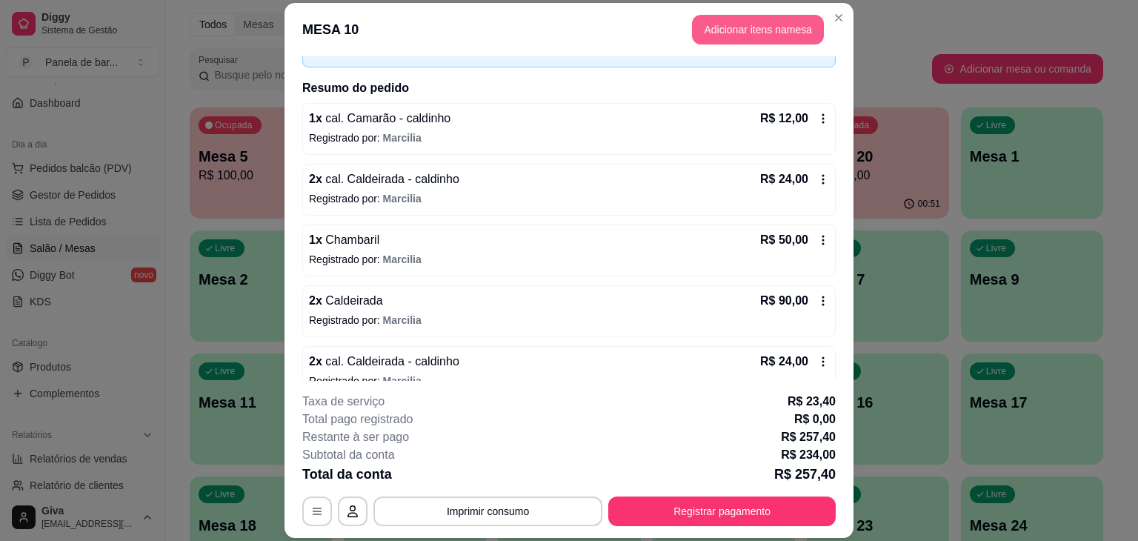
click at [722, 32] on button "Adicionar itens na mesa" at bounding box center [758, 30] width 132 height 30
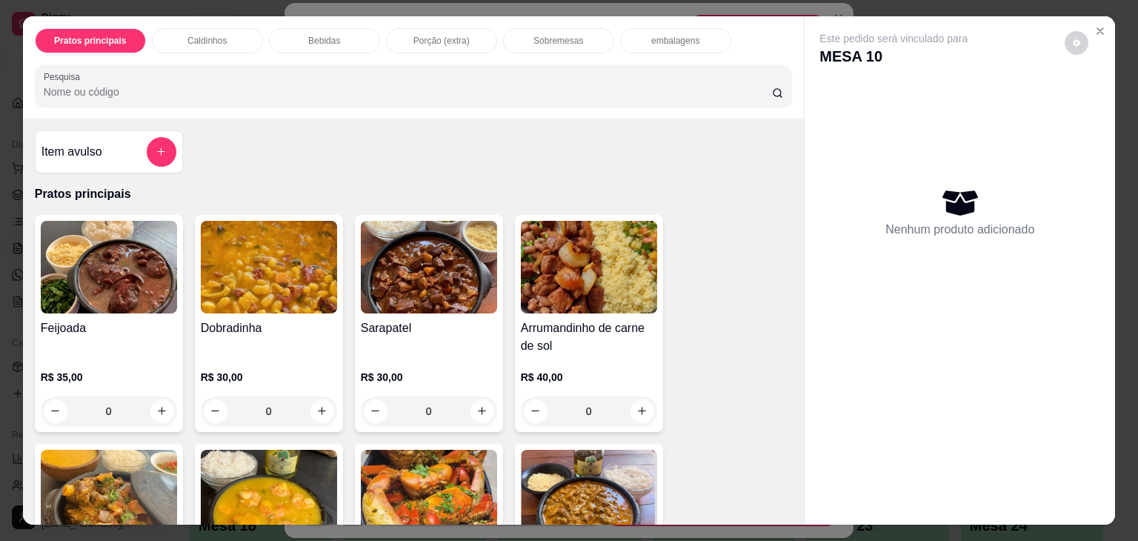
click at [316, 28] on div "Bebidas" at bounding box center [324, 40] width 111 height 25
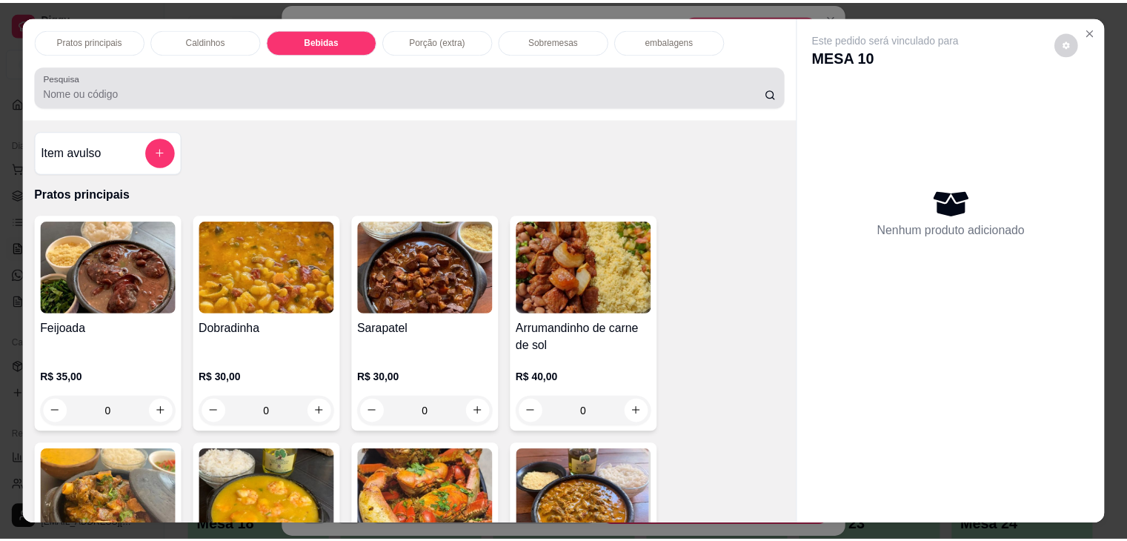
scroll to position [36, 0]
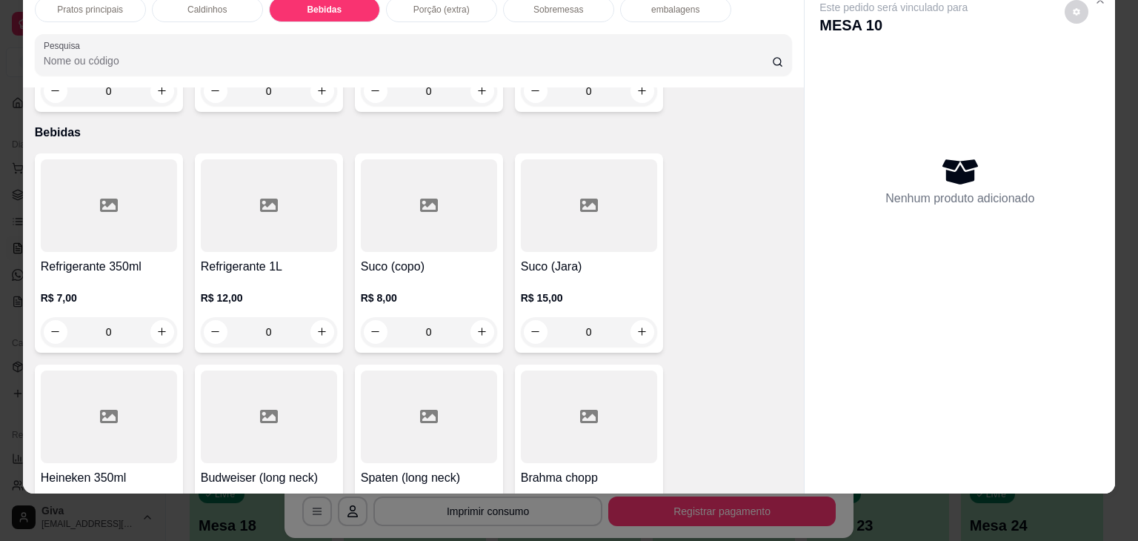
click at [302, 317] on input "0" at bounding box center [268, 332] width 83 height 30
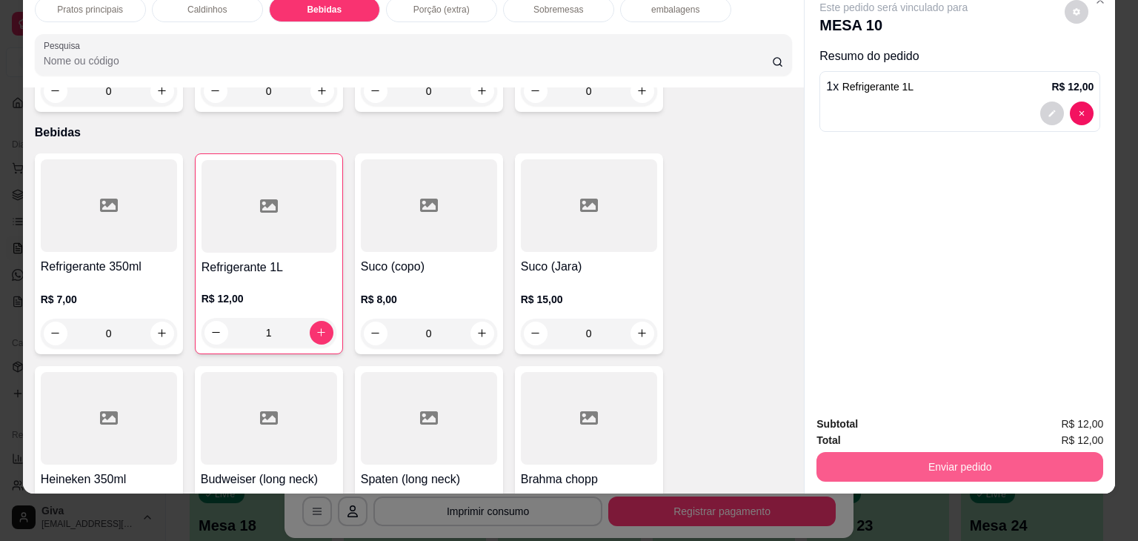
type input "1"
click at [1014, 461] on button "Enviar pedido" at bounding box center [959, 467] width 287 height 30
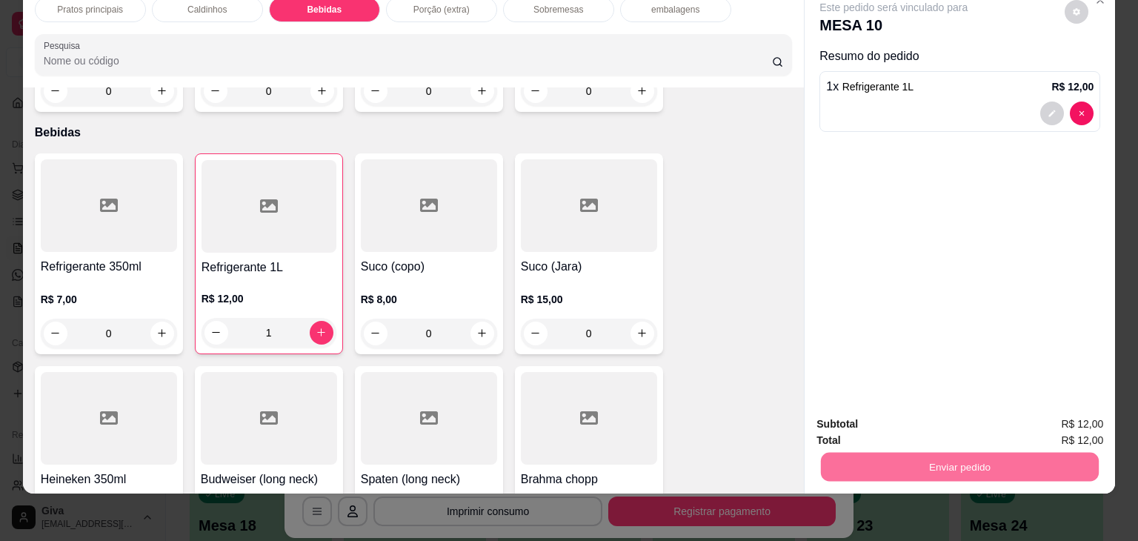
click at [905, 406] on button "Não registrar e enviar pedido" at bounding box center [910, 418] width 150 height 27
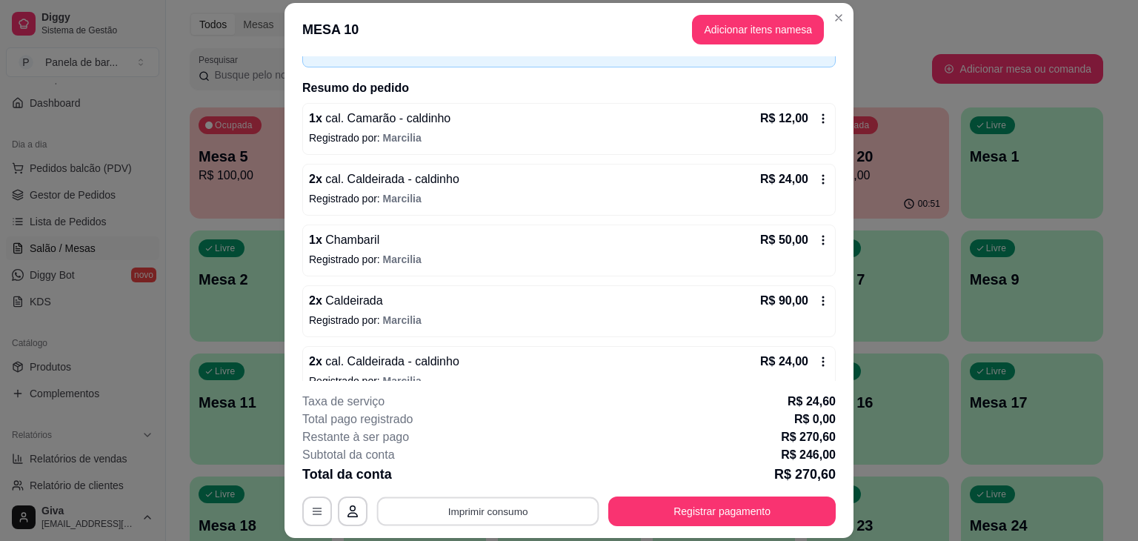
click at [516, 512] on button "Imprimir consumo" at bounding box center [488, 511] width 222 height 29
click at [484, 480] on button "IMPRESSORA" at bounding box center [487, 476] width 104 height 23
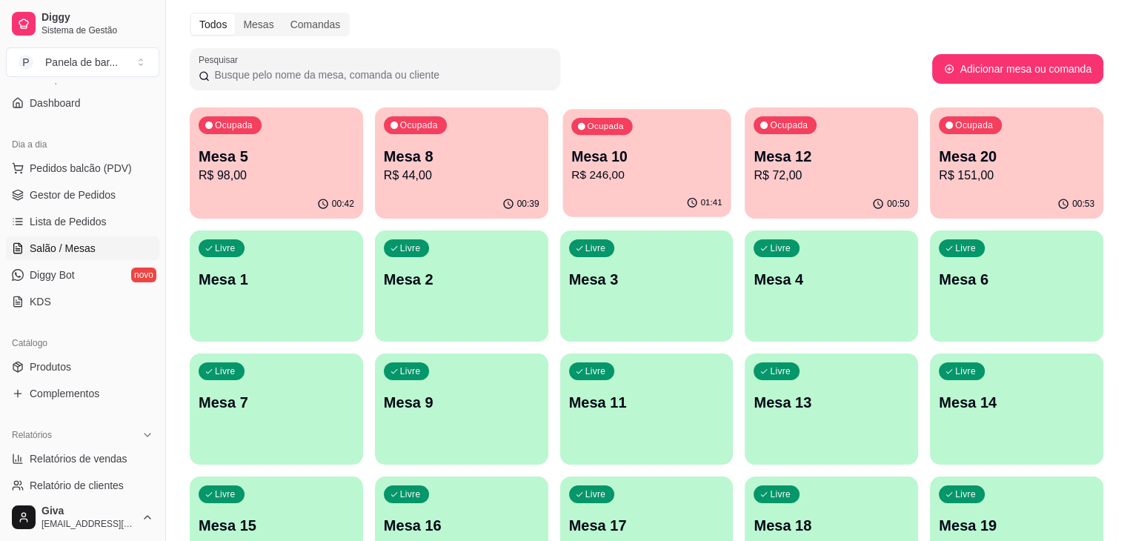
click at [562, 141] on div "Ocupada Mesa 10 R$ 246,00" at bounding box center [646, 149] width 168 height 80
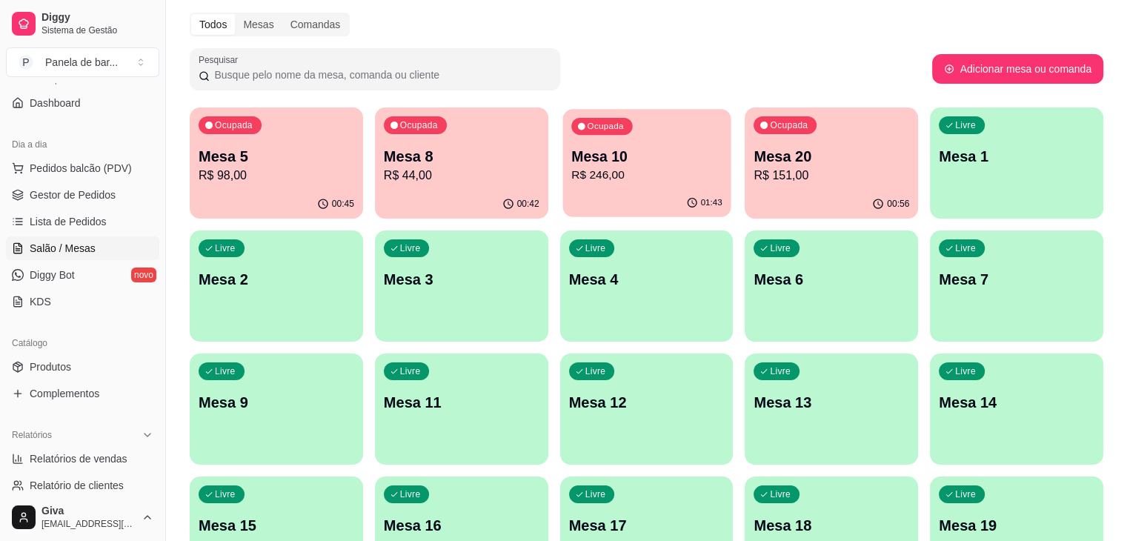
click at [583, 167] on p "R$ 246,00" at bounding box center [646, 175] width 151 height 17
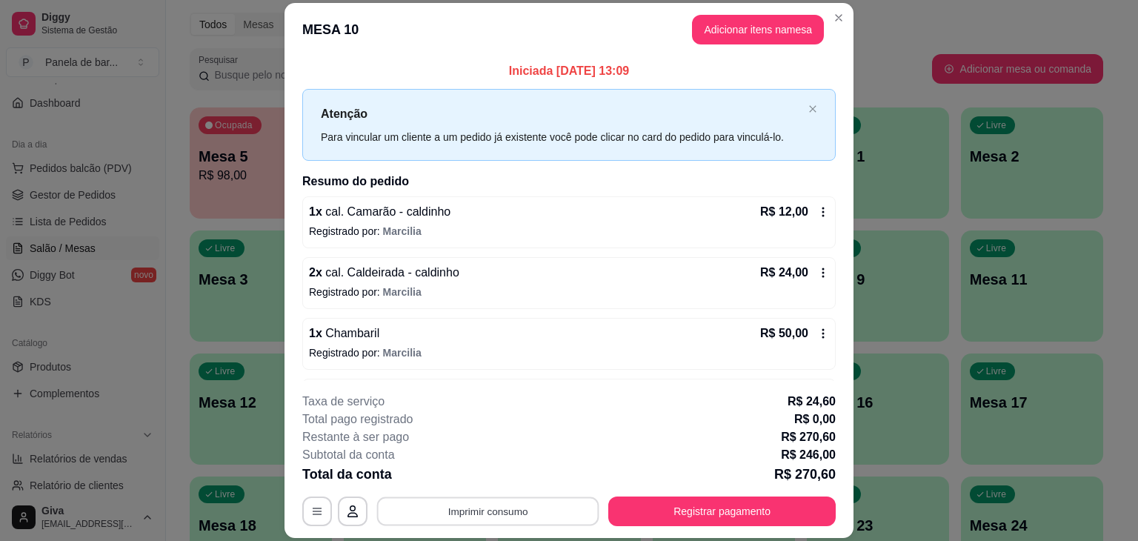
click at [539, 501] on button "Imprimir consumo" at bounding box center [488, 511] width 222 height 29
click at [518, 472] on button "IMPRESSORA" at bounding box center [487, 476] width 104 height 23
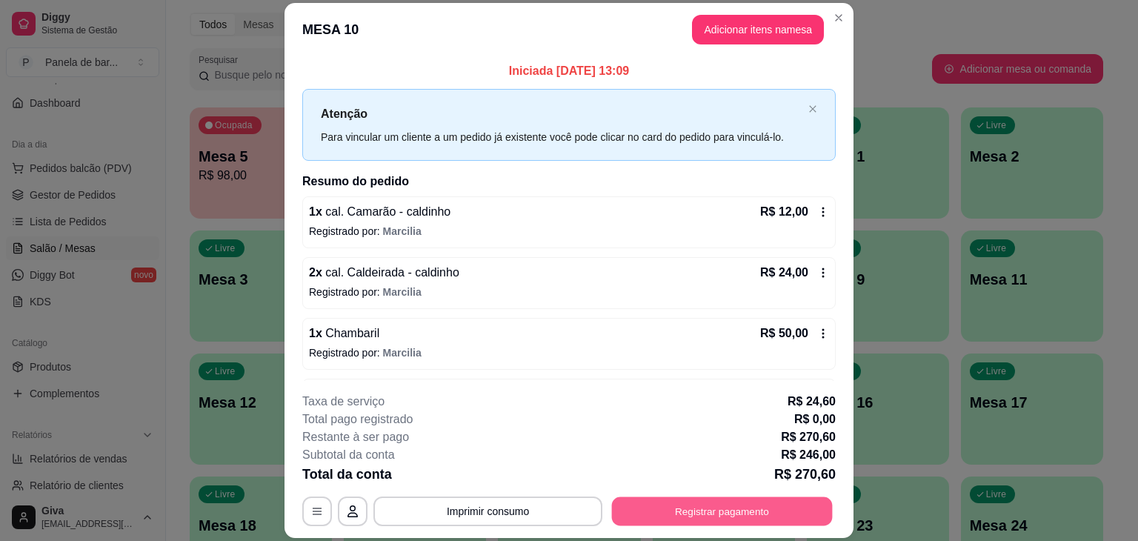
click at [649, 516] on button "Registrar pagamento" at bounding box center [722, 511] width 221 height 29
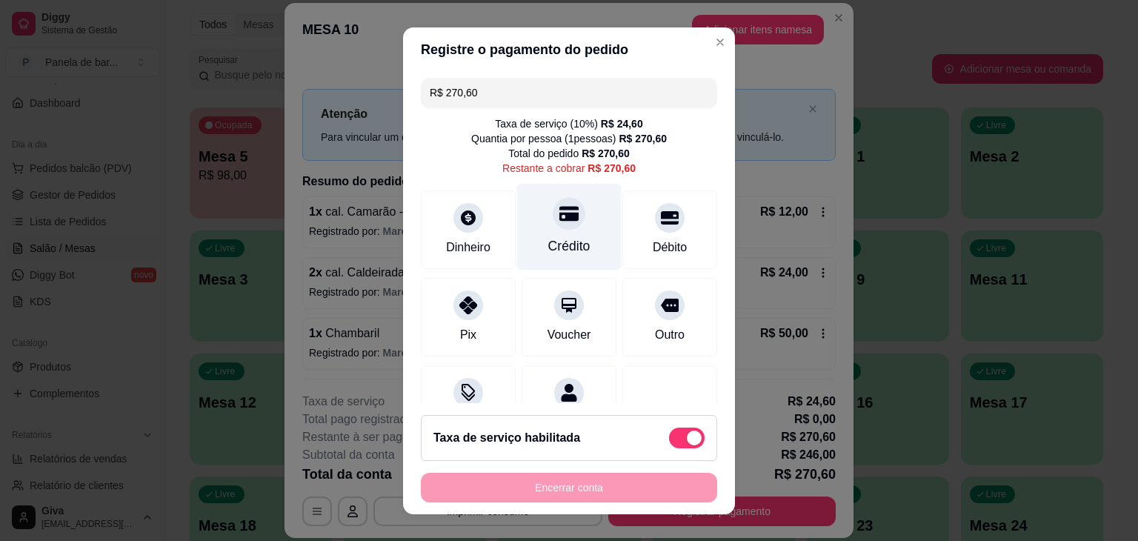
click at [559, 211] on icon at bounding box center [568, 213] width 19 height 19
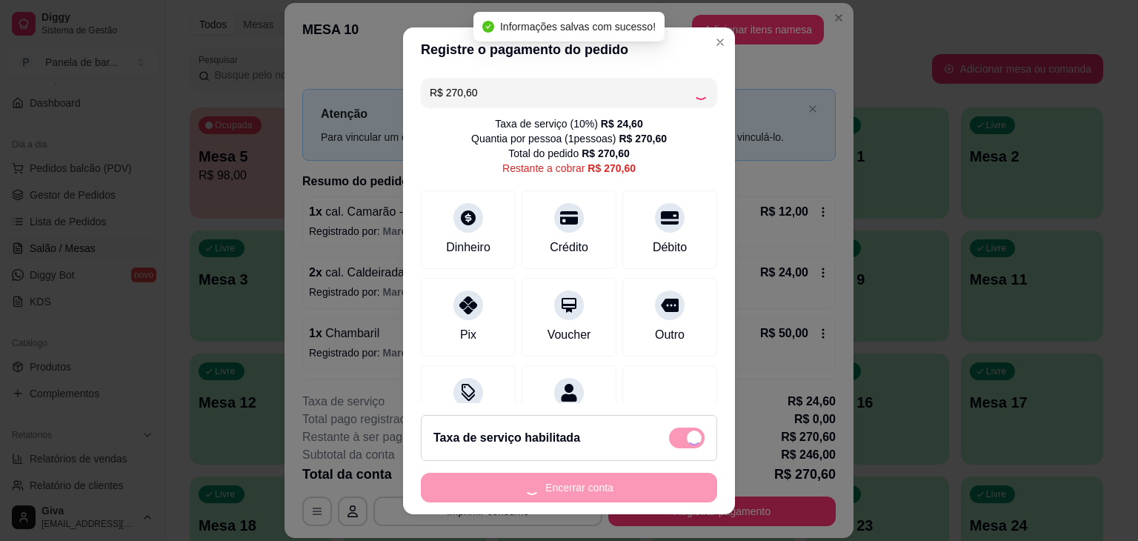
type input "R$ 0,00"
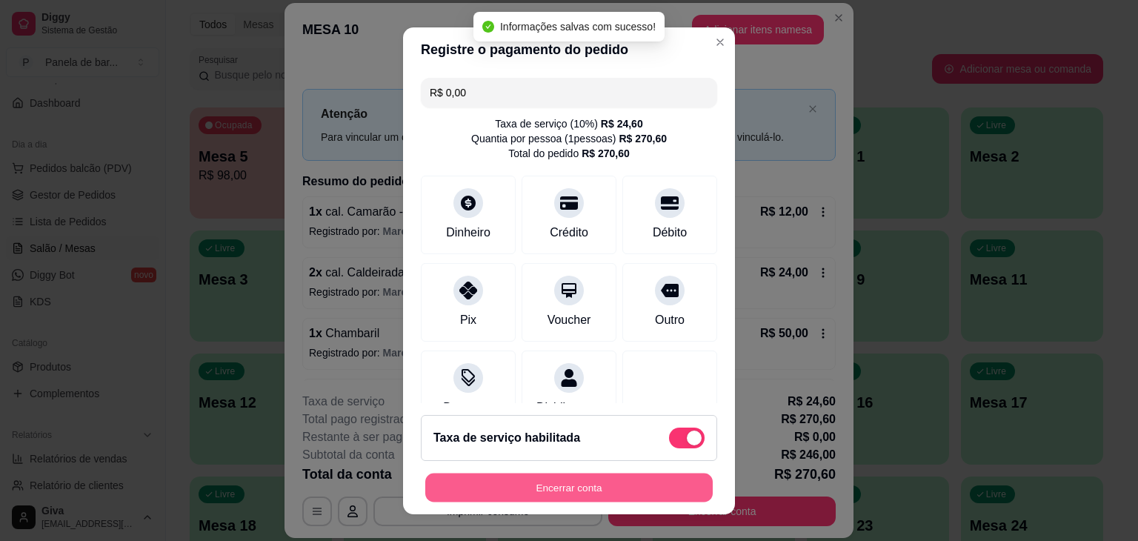
click at [532, 476] on button "Encerrar conta" at bounding box center [568, 487] width 287 height 29
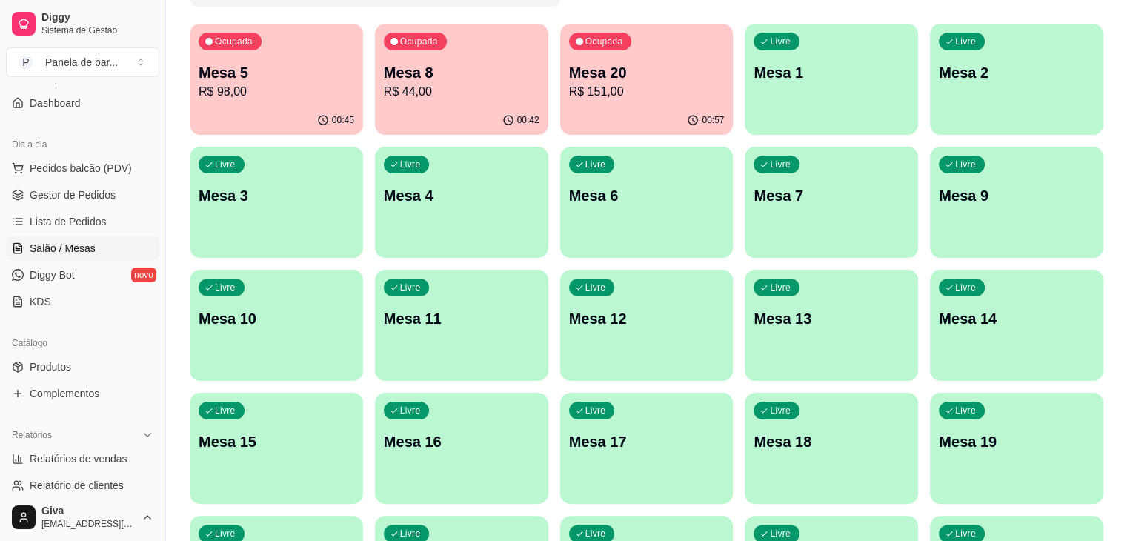
scroll to position [265, 0]
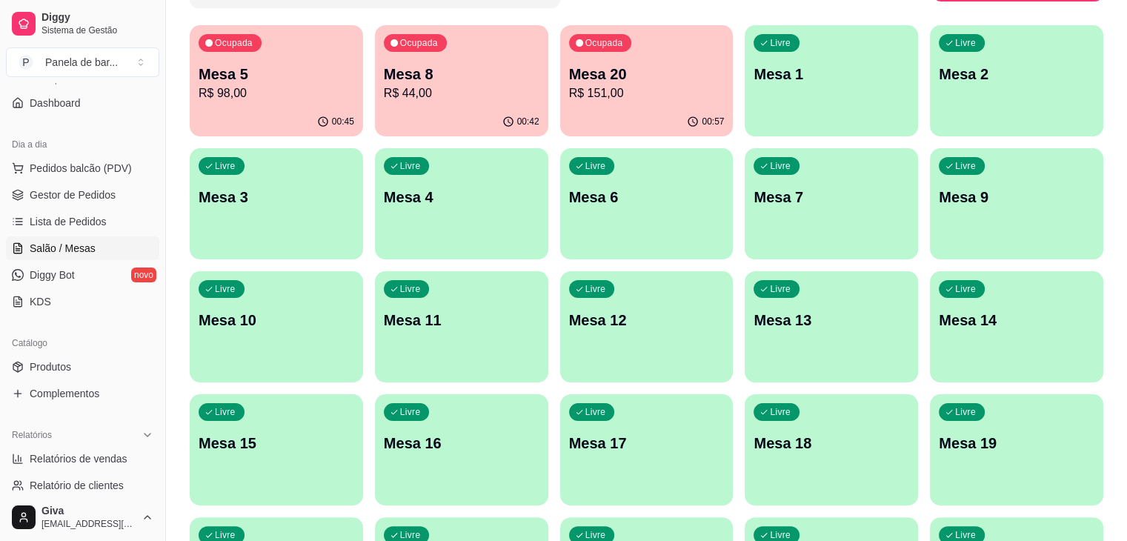
drag, startPoint x: 1120, startPoint y: 175, endPoint x: 1123, endPoint y: 184, distance: 10.1
click at [1123, 184] on div "Melhore seu plano Você tem 30 mesas / comandas disponíveis. Obtenha o Diggy Bot…" at bounding box center [646, 218] width 961 height 855
drag, startPoint x: 163, startPoint y: 50, endPoint x: 167, endPoint y: 24, distance: 25.5
click at [167, 24] on button "Toggle Sidebar" at bounding box center [165, 270] width 12 height 541
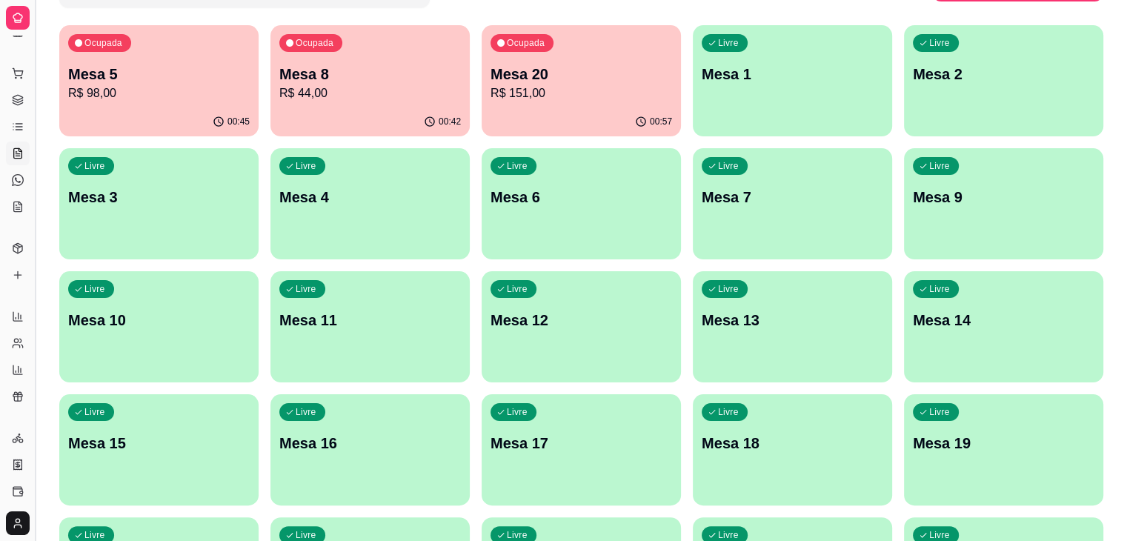
click at [93, 276] on div "Ocupada Mesa 5 R$ 98,00 00:45 Ocupada Mesa 8 R$ 44,00 00:42 Ocupada Mesa 20 R$ …" at bounding box center [581, 326] width 1044 height 603
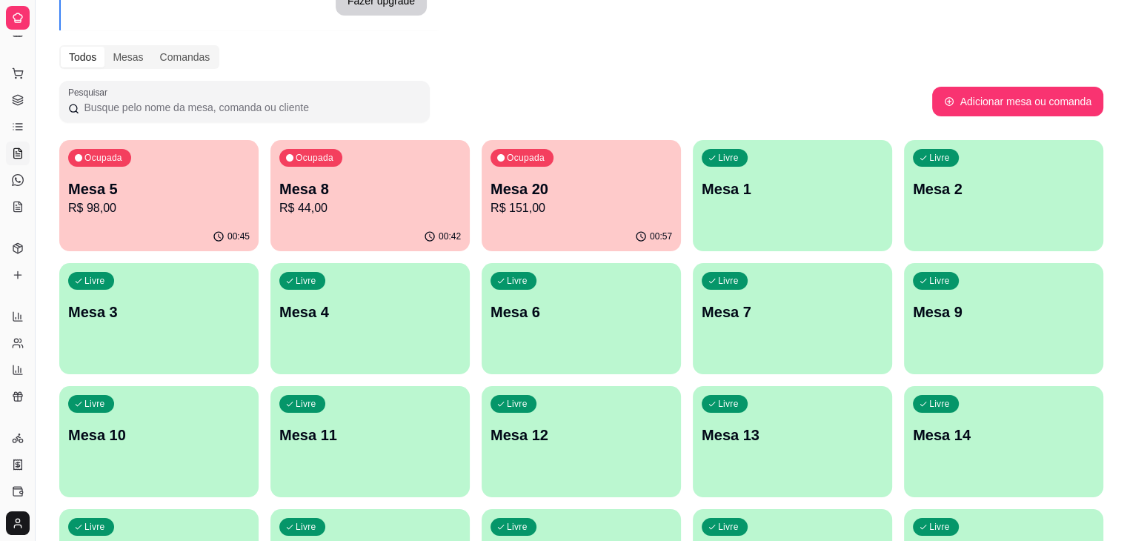
scroll to position [151, 0]
